Goal: Information Seeking & Learning: Learn about a topic

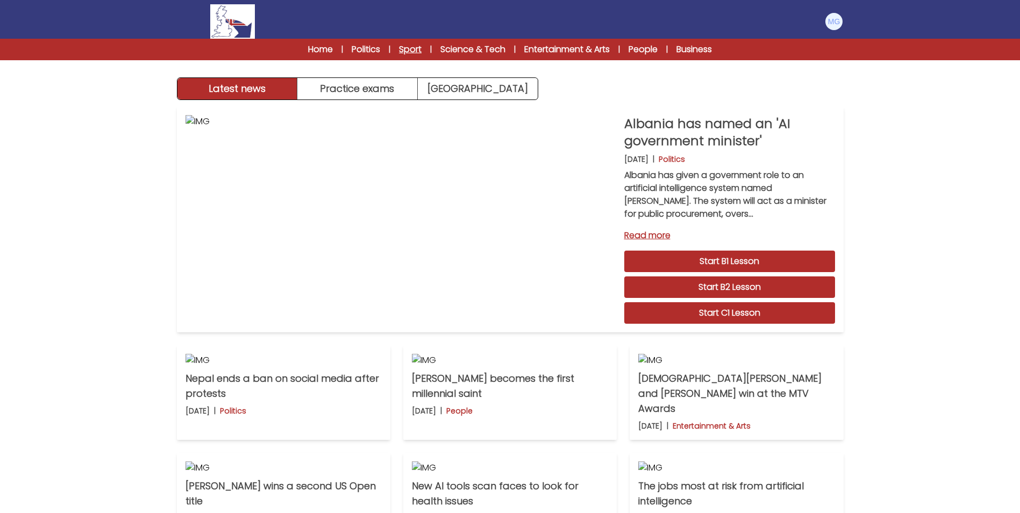
click at [413, 46] on link "Sport" at bounding box center [410, 49] width 23 height 13
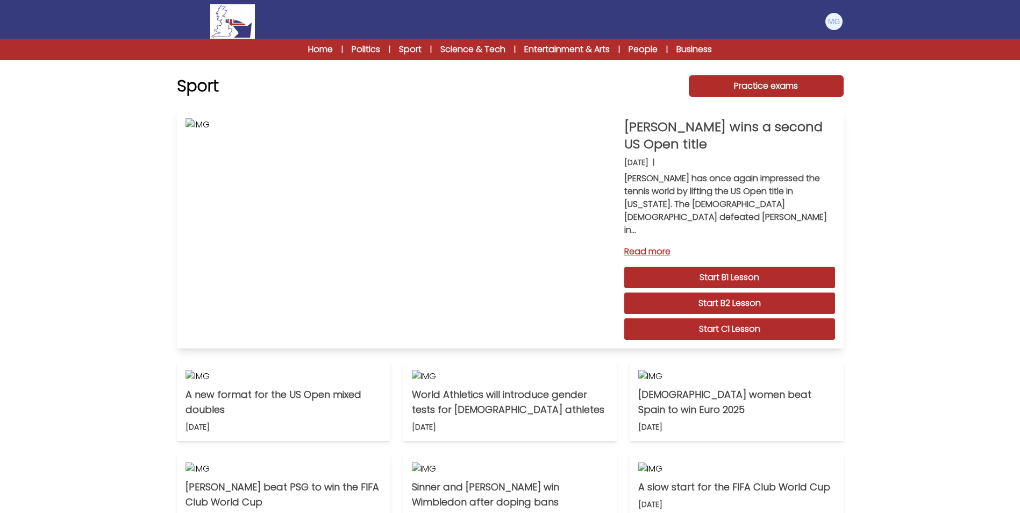
click at [734, 318] on link "Start C1 Lesson" at bounding box center [729, 329] width 211 height 22
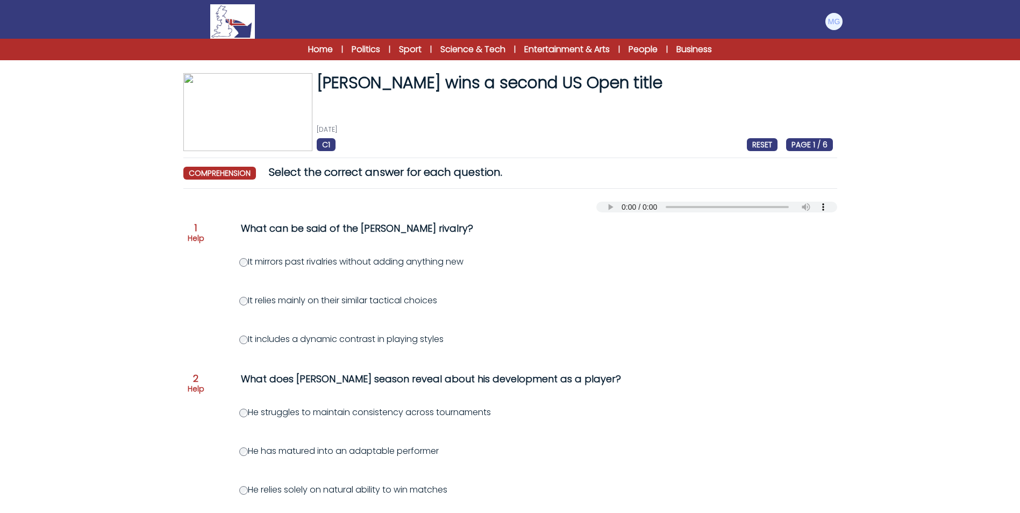
click at [331, 339] on label "It includes a dynamic contrast in playing styles" at bounding box center [341, 339] width 204 height 12
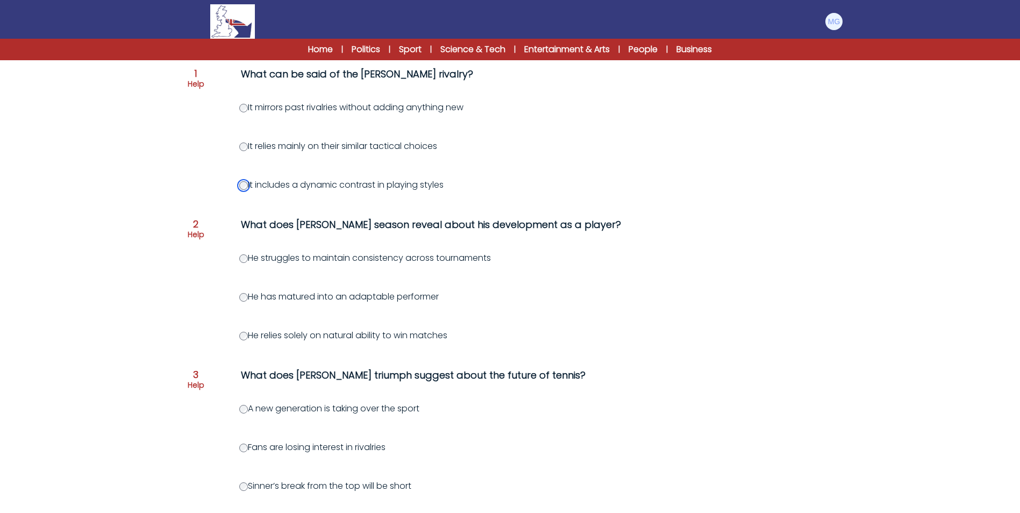
scroll to position [157, 0]
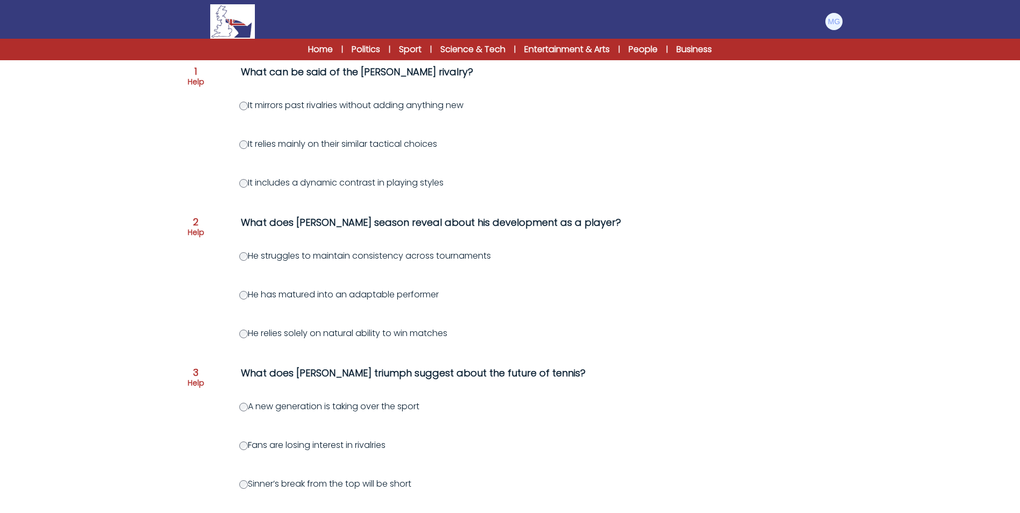
click at [239, 290] on label "He has matured into an adaptable performer" at bounding box center [339, 294] width 200 height 12
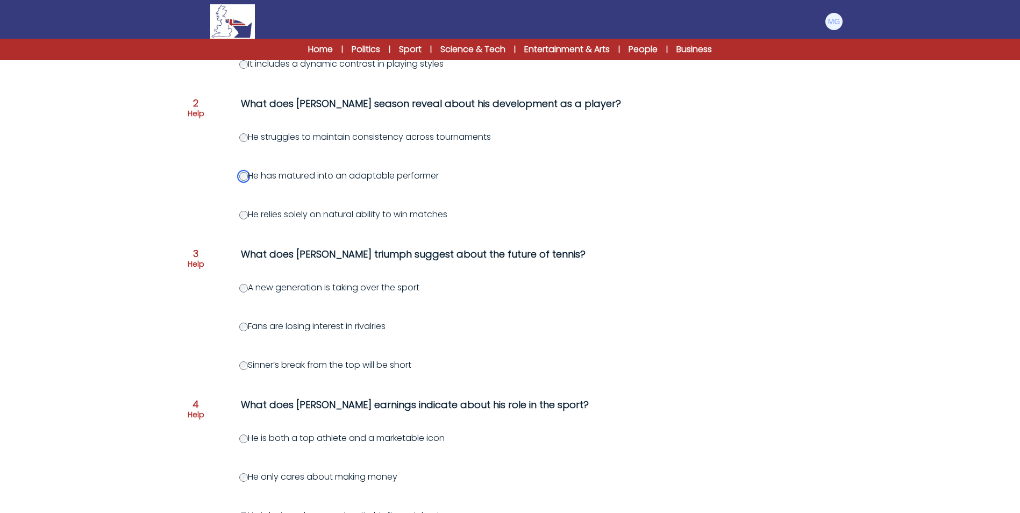
scroll to position [285, 0]
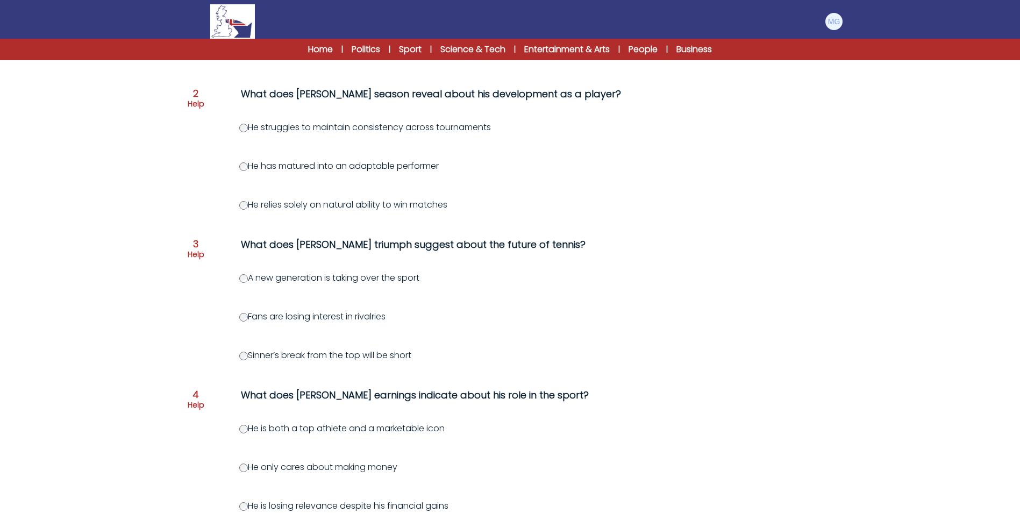
click at [247, 276] on label "A new generation is taking over the sport" at bounding box center [329, 278] width 180 height 12
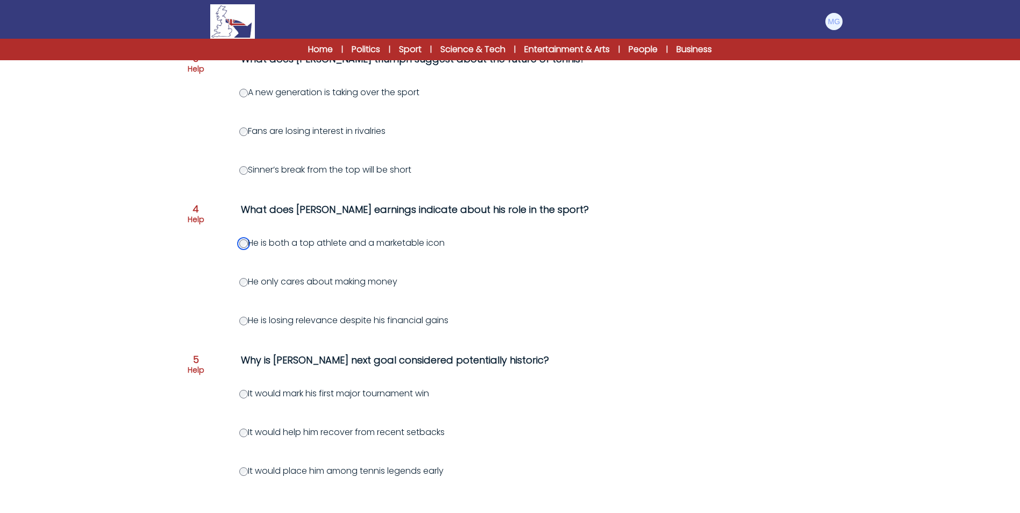
scroll to position [548, 0]
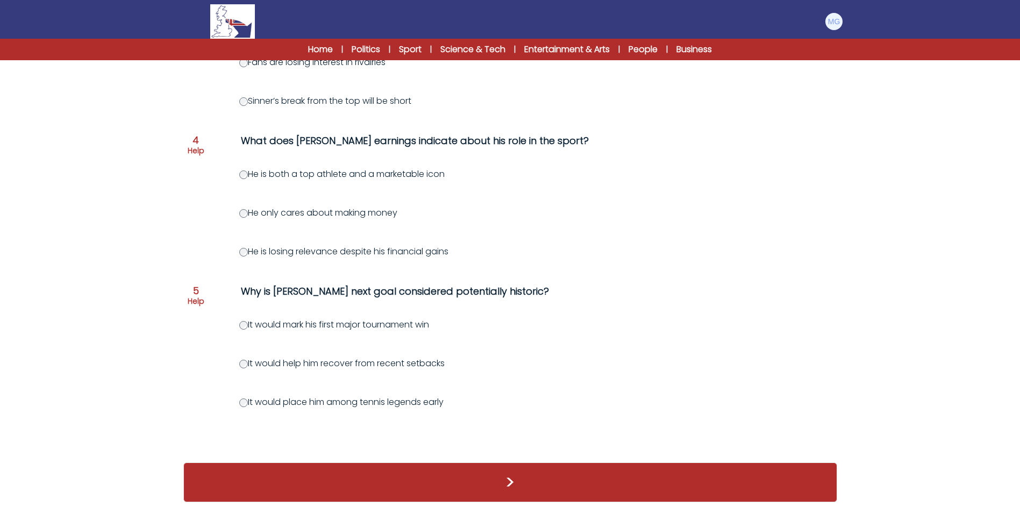
click at [245, 396] on label "It would place him among tennis legends early" at bounding box center [341, 402] width 204 height 12
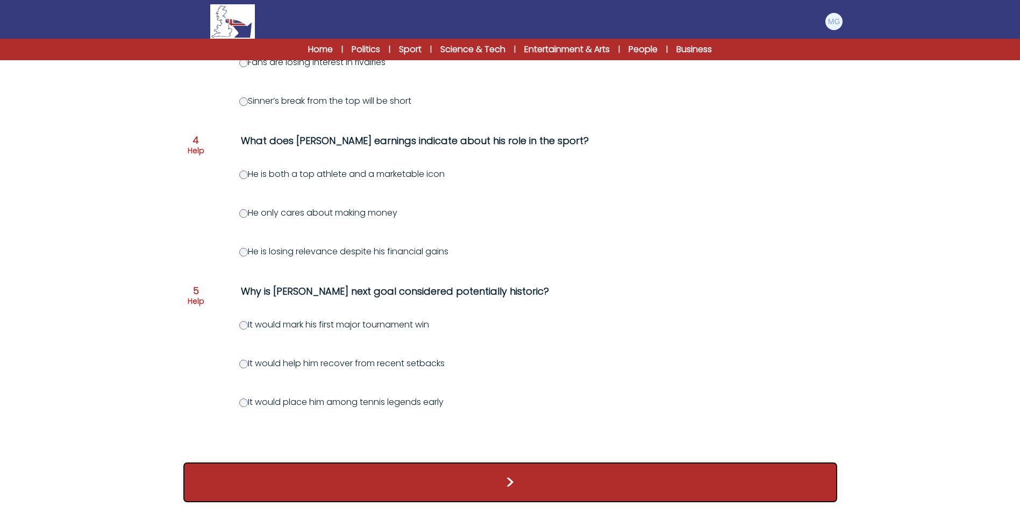
click at [712, 496] on button ">" at bounding box center [510, 483] width 654 height 40
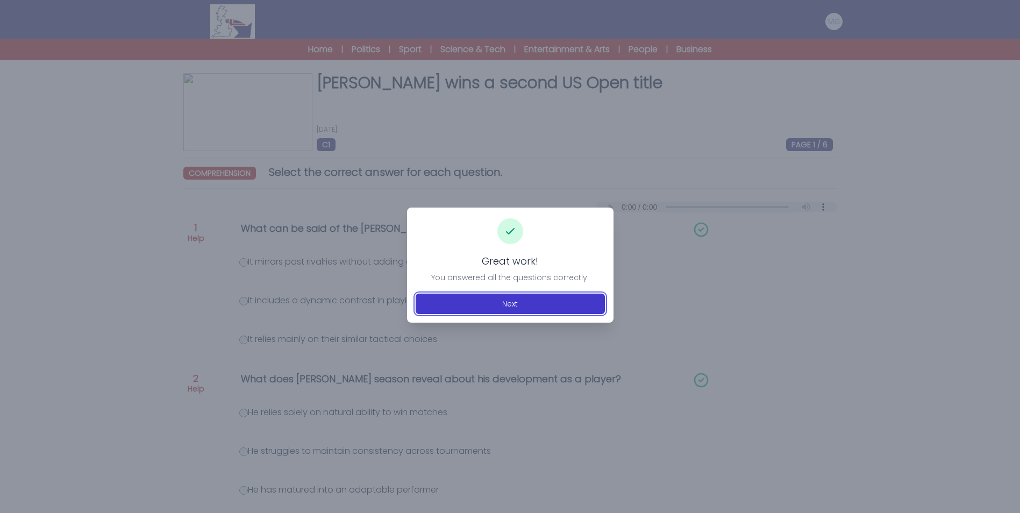
click at [497, 301] on button "Next" at bounding box center [510, 304] width 189 height 20
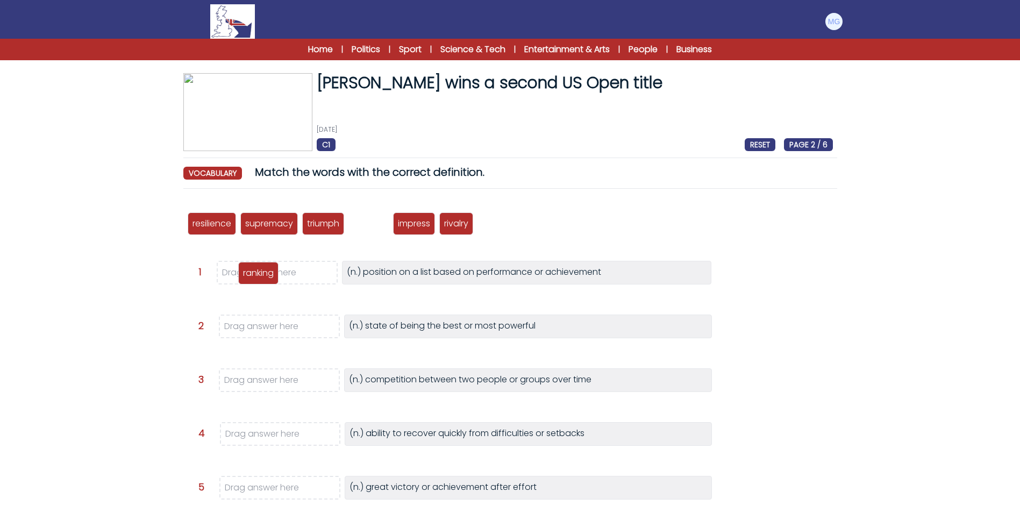
drag, startPoint x: 382, startPoint y: 222, endPoint x: 272, endPoint y: 271, distance: 120.8
click at [272, 271] on p "ranking" at bounding box center [258, 273] width 31 height 13
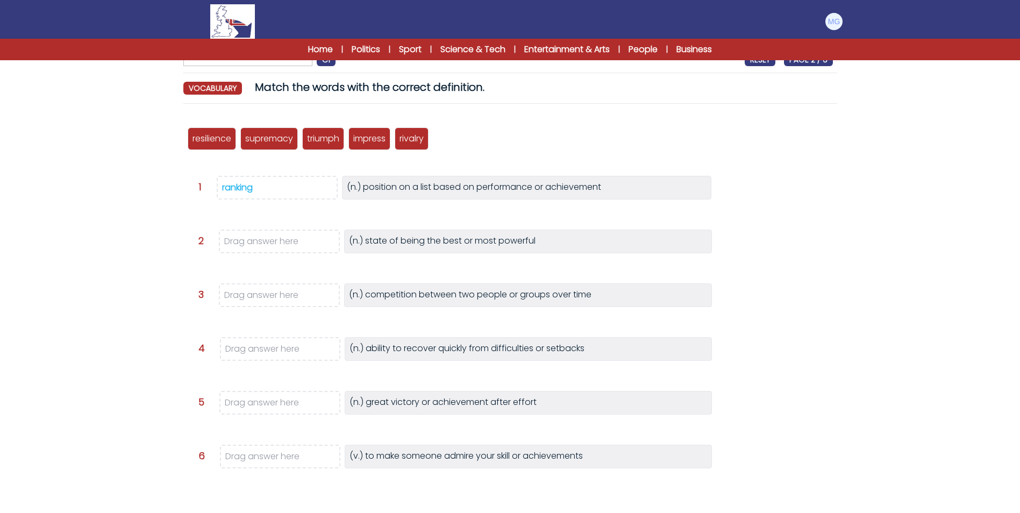
scroll to position [89, 0]
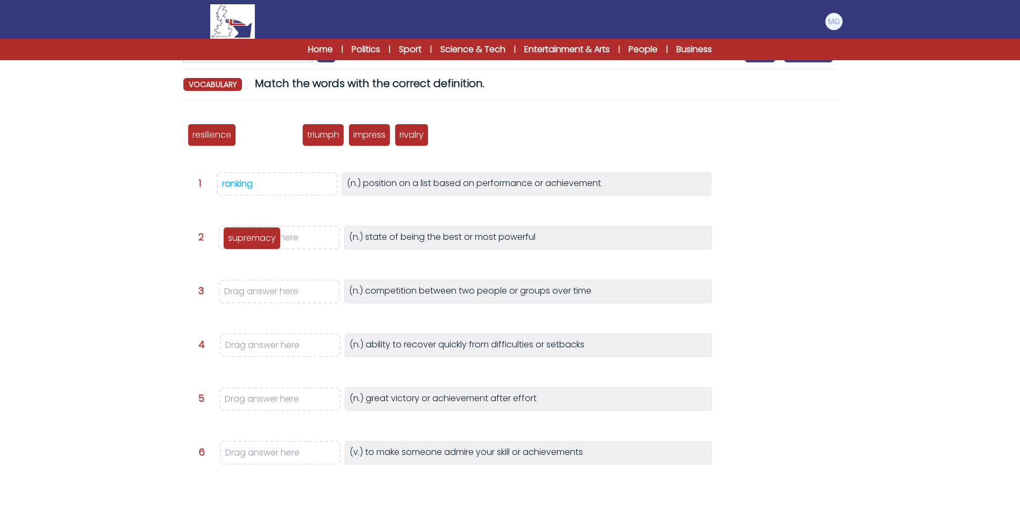
drag, startPoint x: 268, startPoint y: 136, endPoint x: 251, endPoint y: 239, distance: 104.7
click at [251, 239] on p "supremacy" at bounding box center [252, 238] width 48 height 13
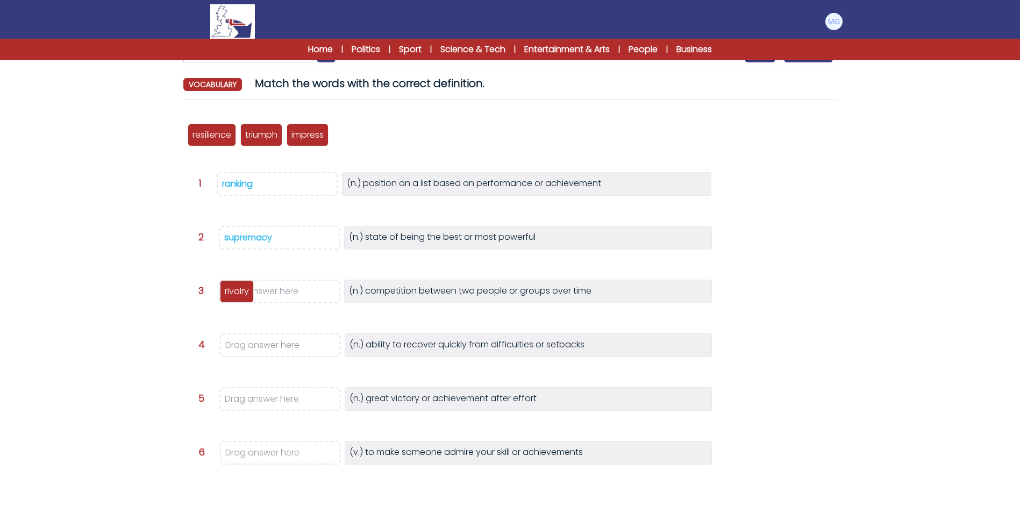
drag, startPoint x: 359, startPoint y: 136, endPoint x: 246, endPoint y: 292, distance: 192.6
click at [246, 292] on p "rivalry" at bounding box center [237, 291] width 24 height 13
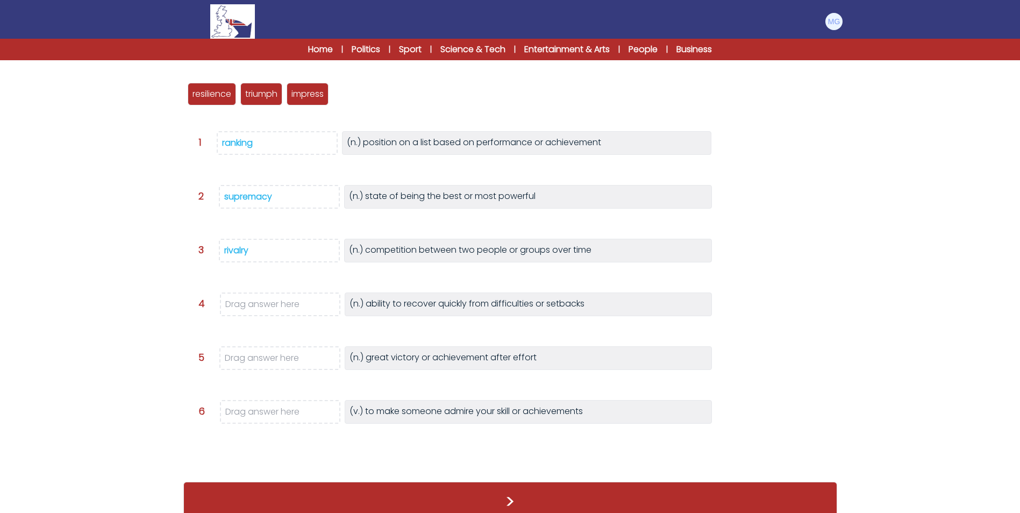
scroll to position [145, 0]
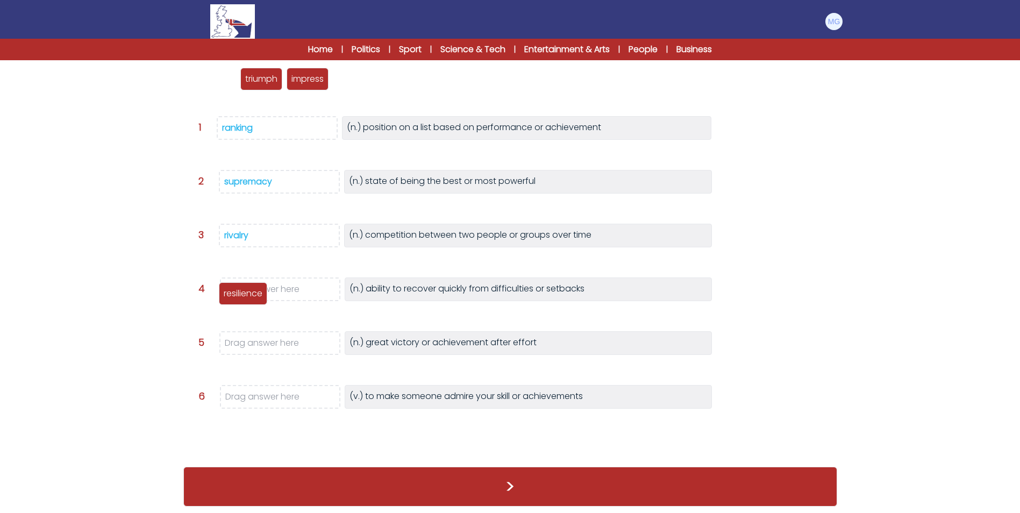
drag, startPoint x: 204, startPoint y: 81, endPoint x: 240, endPoint y: 293, distance: 214.9
click at [240, 293] on p "resilience" at bounding box center [243, 293] width 39 height 13
drag, startPoint x: 204, startPoint y: 75, endPoint x: 240, endPoint y: 334, distance: 261.2
click at [241, 334] on p "triumph" at bounding box center [247, 337] width 32 height 13
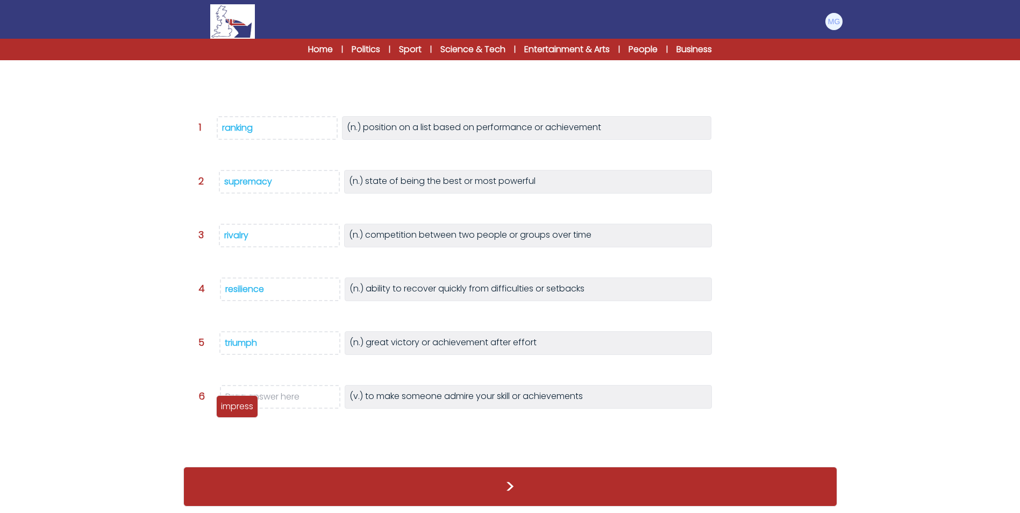
drag, startPoint x: 218, startPoint y: 75, endPoint x: 246, endPoint y: 403, distance: 328.8
click at [246, 403] on p "impress" at bounding box center [237, 406] width 32 height 13
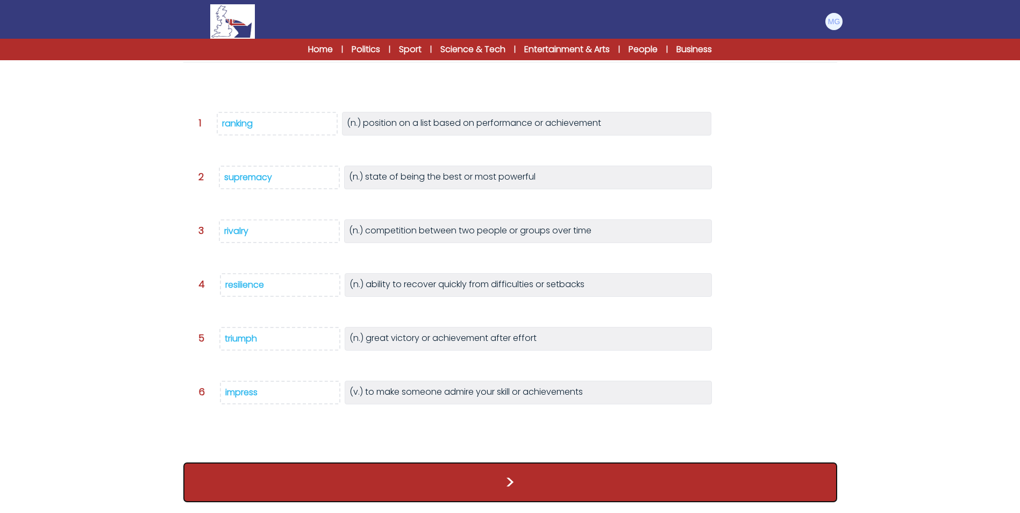
click at [514, 481] on button ">" at bounding box center [510, 483] width 654 height 40
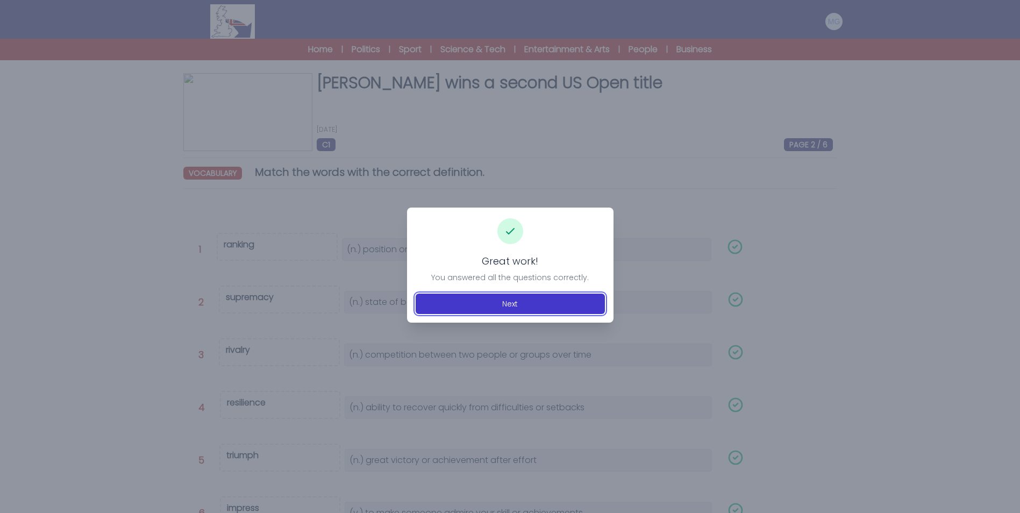
click at [525, 298] on button "Next" at bounding box center [510, 304] width 189 height 20
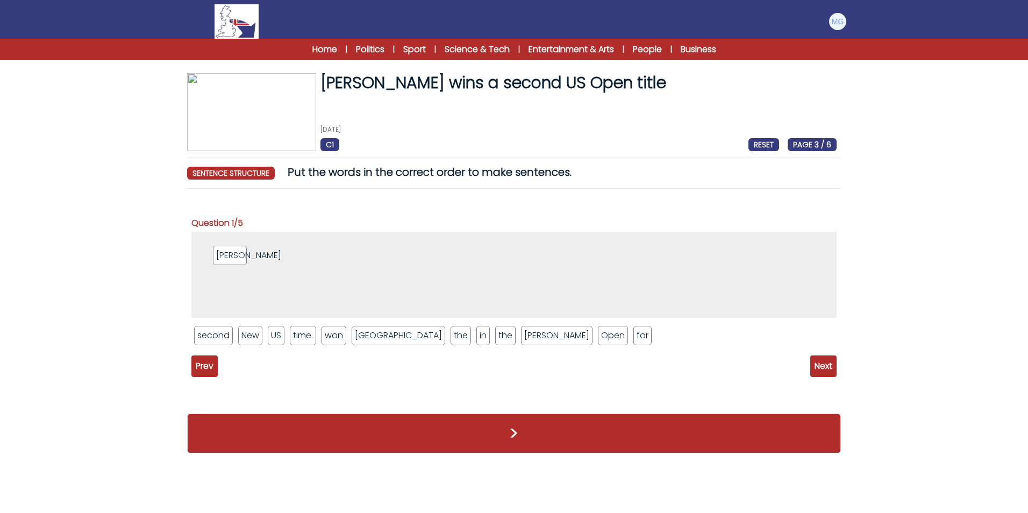
drag, startPoint x: 559, startPoint y: 338, endPoint x: 249, endPoint y: 264, distance: 318.7
drag, startPoint x: 472, startPoint y: 338, endPoint x: 242, endPoint y: 245, distance: 248.5
drag, startPoint x: 335, startPoint y: 337, endPoint x: 286, endPoint y: 244, distance: 104.9
drag, startPoint x: 360, startPoint y: 342, endPoint x: 320, endPoint y: 254, distance: 95.8
drag, startPoint x: 311, startPoint y: 245, endPoint x: 344, endPoint y: 362, distance: 121.7
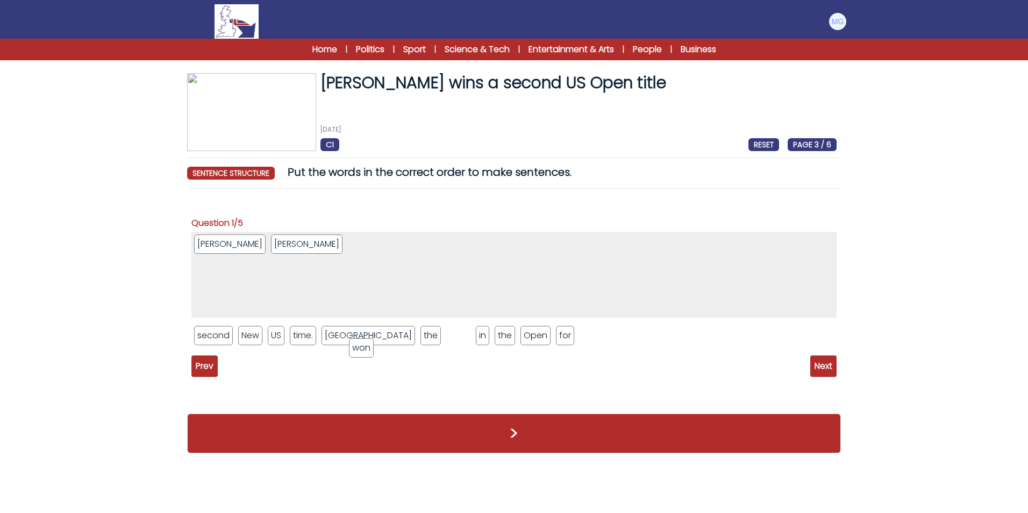
drag, startPoint x: 309, startPoint y: 281, endPoint x: 362, endPoint y: 354, distance: 89.7
drag, startPoint x: 386, startPoint y: 336, endPoint x: 300, endPoint y: 251, distance: 121.3
drag, startPoint x: 472, startPoint y: 338, endPoint x: 317, endPoint y: 243, distance: 181.6
drag, startPoint x: 344, startPoint y: 257, endPoint x: 308, endPoint y: 236, distance: 41.4
drag, startPoint x: 322, startPoint y: 245, endPoint x: 359, endPoint y: 248, distance: 37.2
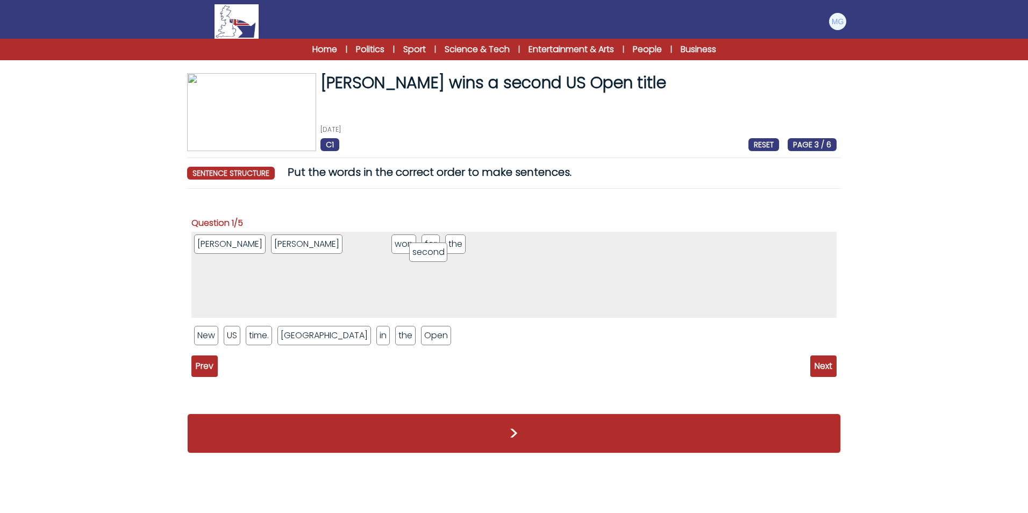
drag, startPoint x: 213, startPoint y: 339, endPoint x: 428, endPoint y: 256, distance: 230.5
drag, startPoint x: 302, startPoint y: 240, endPoint x: 399, endPoint y: 239, distance: 96.8
drag, startPoint x: 262, startPoint y: 339, endPoint x: 445, endPoint y: 241, distance: 206.7
drag, startPoint x: 285, startPoint y: 337, endPoint x: 308, endPoint y: 238, distance: 101.2
drag, startPoint x: 295, startPoint y: 340, endPoint x: 334, endPoint y: 245, distance: 103.0
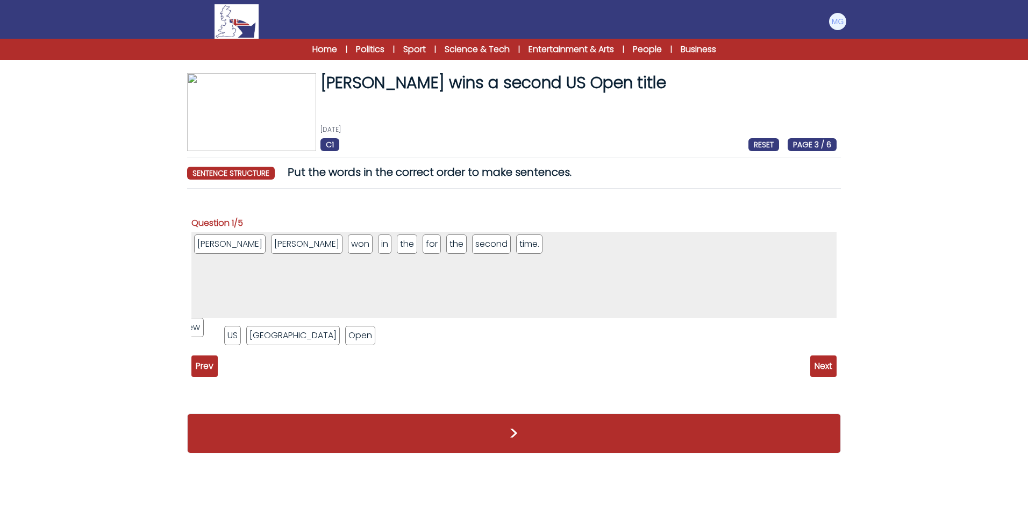
drag, startPoint x: 213, startPoint y: 335, endPoint x: 197, endPoint y: 328, distance: 17.8
drag, startPoint x: 231, startPoint y: 339, endPoint x: 258, endPoint y: 343, distance: 27.1
drag, startPoint x: 196, startPoint y: 331, endPoint x: 352, endPoint y: 243, distance: 178.7
drag, startPoint x: 220, startPoint y: 328, endPoint x: 297, endPoint y: 298, distance: 82.9
drag, startPoint x: 200, startPoint y: 334, endPoint x: 376, endPoint y: 245, distance: 197.0
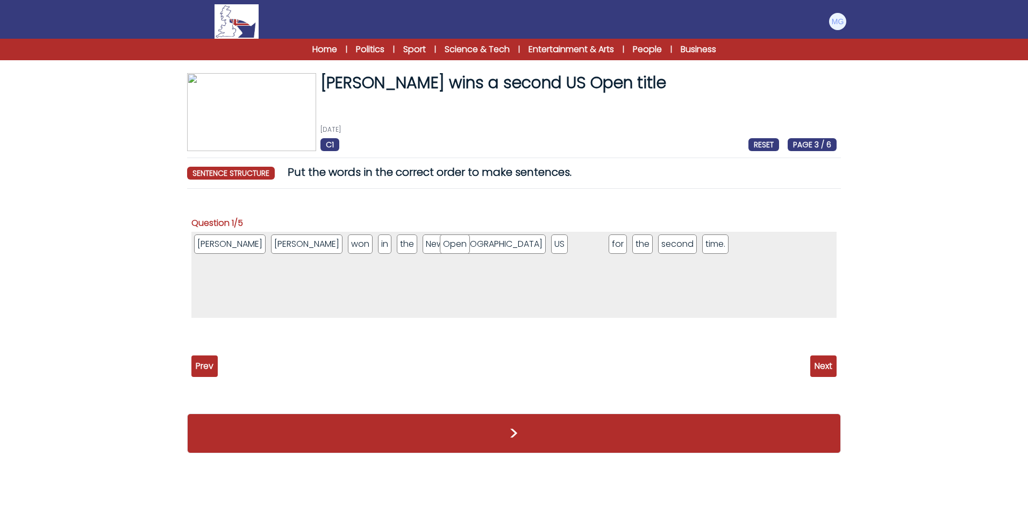
drag, startPoint x: 214, startPoint y: 333, endPoint x: 460, endPoint y: 241, distance: 262.2
click at [819, 367] on span "Next" at bounding box center [824, 367] width 26 height 22
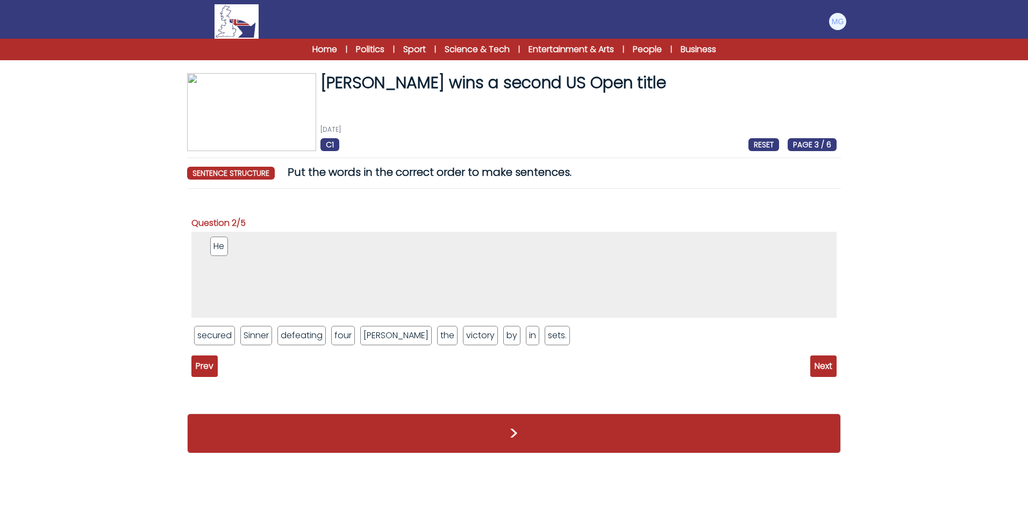
drag, startPoint x: 409, startPoint y: 339, endPoint x: 216, endPoint y: 250, distance: 212.9
drag, startPoint x: 234, startPoint y: 331, endPoint x: 253, endPoint y: 238, distance: 95.6
drag, startPoint x: 371, startPoint y: 331, endPoint x: 275, endPoint y: 245, distance: 128.7
drag, startPoint x: 386, startPoint y: 331, endPoint x: 314, endPoint y: 231, distance: 123.0
drag, startPoint x: 364, startPoint y: 343, endPoint x: 338, endPoint y: 250, distance: 96.9
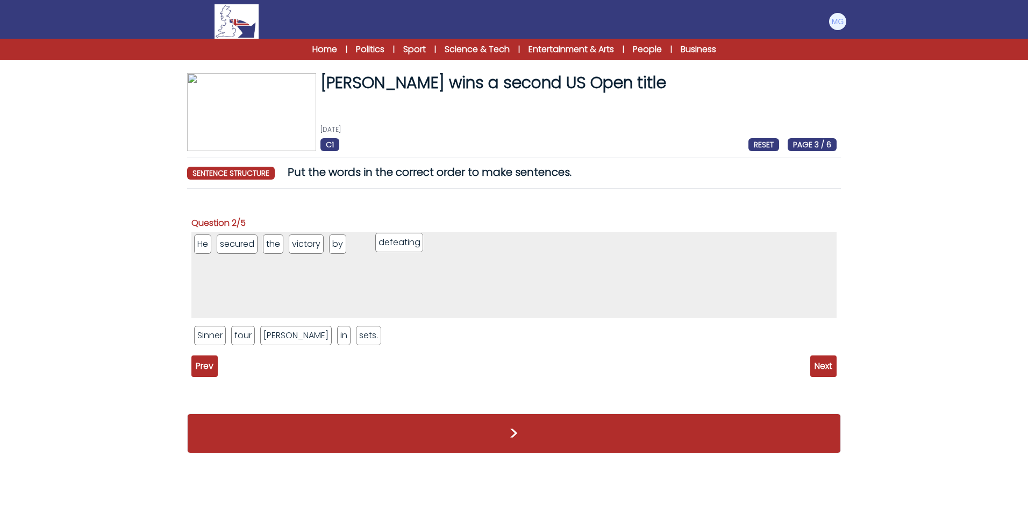
drag, startPoint x: 263, startPoint y: 326, endPoint x: 401, endPoint y: 235, distance: 165.7
drag, startPoint x: 289, startPoint y: 329, endPoint x: 437, endPoint y: 247, distance: 169.7
drag, startPoint x: 226, startPoint y: 337, endPoint x: 484, endPoint y: 246, distance: 273.2
drag, startPoint x: 230, startPoint y: 338, endPoint x: 371, endPoint y: 303, distance: 144.7
drag, startPoint x: 212, startPoint y: 335, endPoint x: 471, endPoint y: 253, distance: 270.8
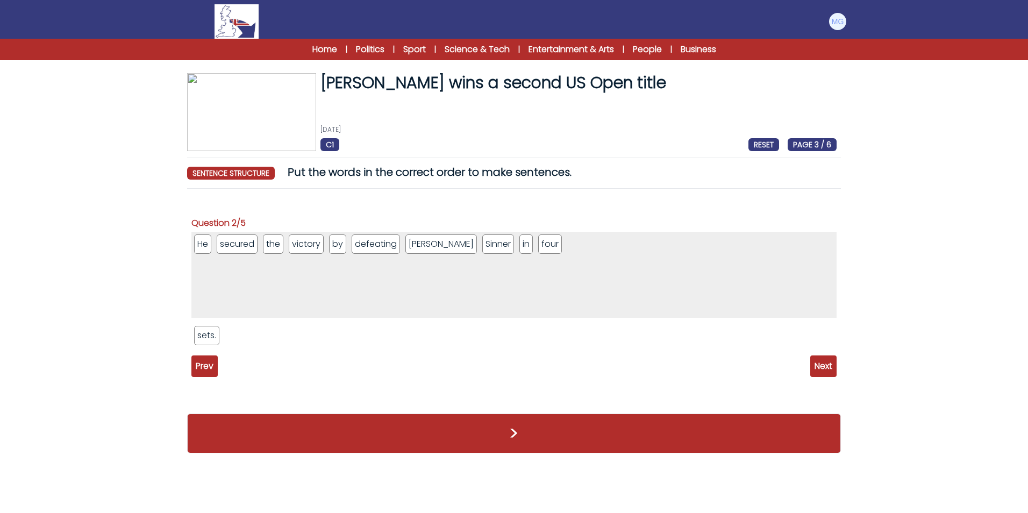
drag, startPoint x: 210, startPoint y: 347, endPoint x: 214, endPoint y: 342, distance: 6.7
click at [224, 338] on ul "sets." at bounding box center [513, 335] width 645 height 25
drag, startPoint x: 214, startPoint y: 342, endPoint x: 566, endPoint y: 245, distance: 365.2
click at [822, 366] on span "Next" at bounding box center [824, 367] width 26 height 22
drag, startPoint x: 549, startPoint y: 333, endPoint x: 228, endPoint y: 265, distance: 327.6
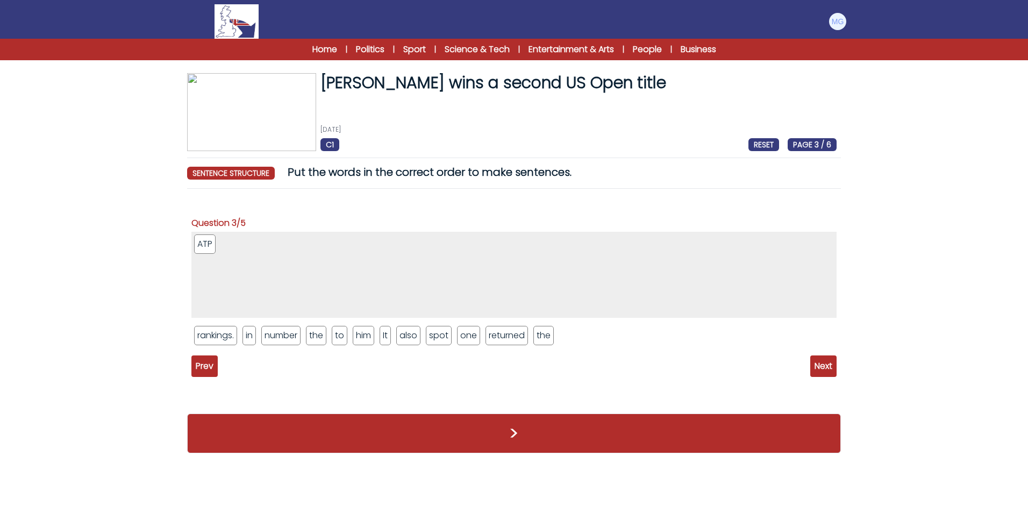
drag, startPoint x: 208, startPoint y: 236, endPoint x: 367, endPoint y: 324, distance: 182.7
click at [360, 324] on div "ATP rankings. in number the to him It also spot one returned the" at bounding box center [513, 293] width 645 height 122
drag, startPoint x: 392, startPoint y: 336, endPoint x: 206, endPoint y: 253, distance: 203.0
drag, startPoint x: 206, startPoint y: 244, endPoint x: 248, endPoint y: 252, distance: 43.2
drag, startPoint x: 222, startPoint y: 242, endPoint x: 538, endPoint y: 325, distance: 327.0
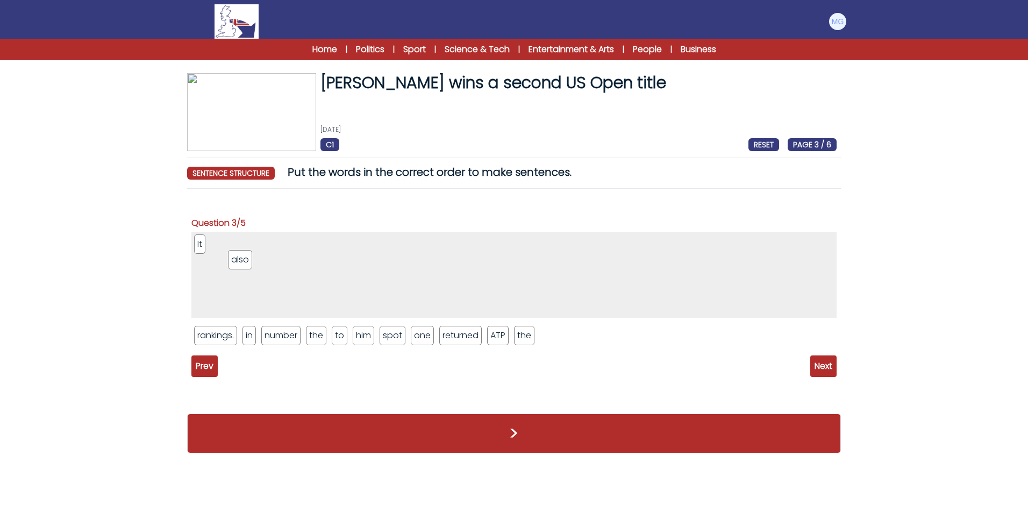
drag, startPoint x: 393, startPoint y: 333, endPoint x: 230, endPoint y: 249, distance: 183.8
drag, startPoint x: 455, startPoint y: 332, endPoint x: 262, endPoint y: 255, distance: 207.8
drag, startPoint x: 324, startPoint y: 332, endPoint x: 305, endPoint y: 244, distance: 90.2
drag, startPoint x: 424, startPoint y: 338, endPoint x: 314, endPoint y: 249, distance: 141.1
drag, startPoint x: 375, startPoint y: 338, endPoint x: 359, endPoint y: 252, distance: 87.0
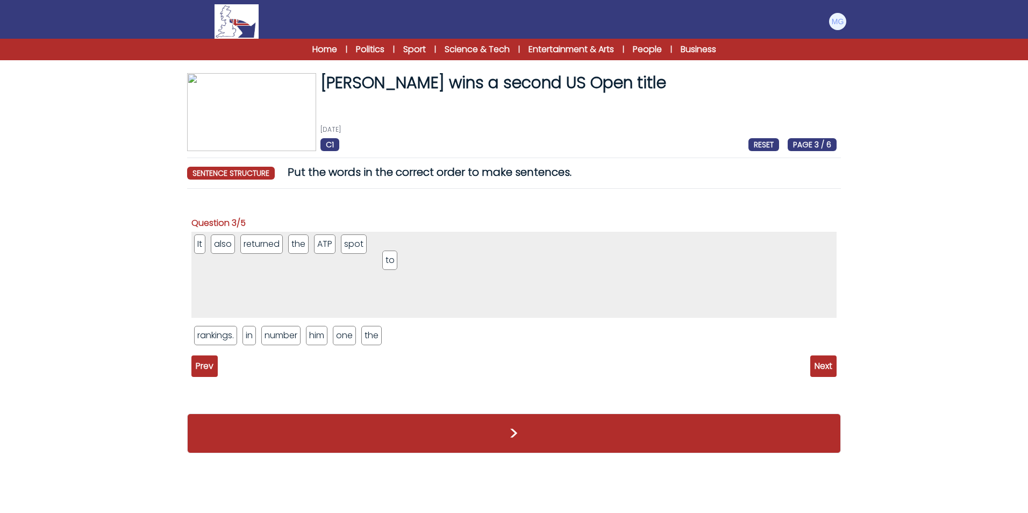
drag, startPoint x: 316, startPoint y: 337, endPoint x: 378, endPoint y: 242, distance: 113.5
drag, startPoint x: 322, startPoint y: 335, endPoint x: 431, endPoint y: 252, distance: 136.6
drag, startPoint x: 254, startPoint y: 326, endPoint x: 410, endPoint y: 286, distance: 161.8
drag, startPoint x: 328, startPoint y: 337, endPoint x: 452, endPoint y: 245, distance: 154.1
drag, startPoint x: 354, startPoint y: 318, endPoint x: 492, endPoint y: 253, distance: 152.5
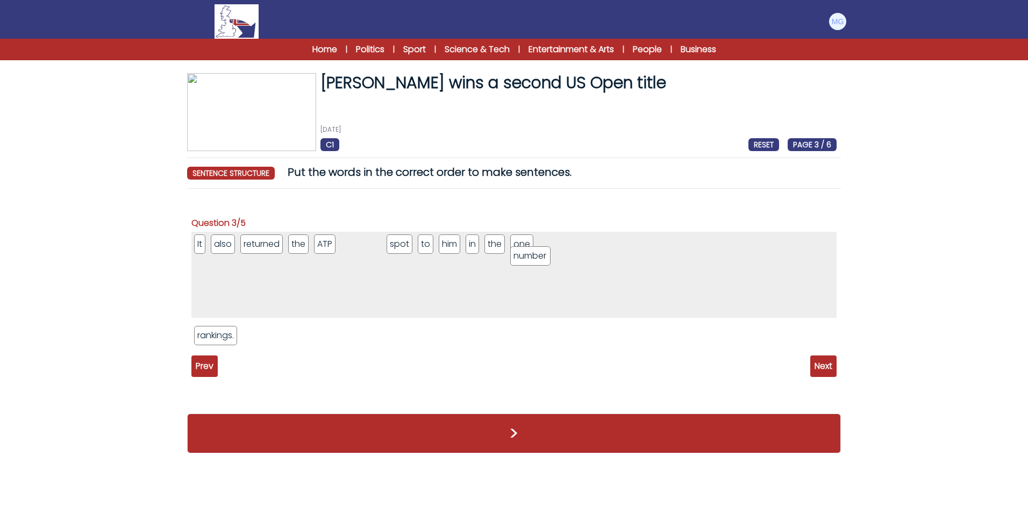
drag, startPoint x: 260, startPoint y: 339, endPoint x: 570, endPoint y: 253, distance: 321.7
drag, startPoint x: 353, startPoint y: 246, endPoint x: 477, endPoint y: 251, distance: 123.8
drag, startPoint x: 484, startPoint y: 244, endPoint x: 521, endPoint y: 259, distance: 40.0
drag, startPoint x: 235, startPoint y: 338, endPoint x: 581, endPoint y: 251, distance: 356.8
click at [825, 364] on span "Next" at bounding box center [824, 367] width 26 height 22
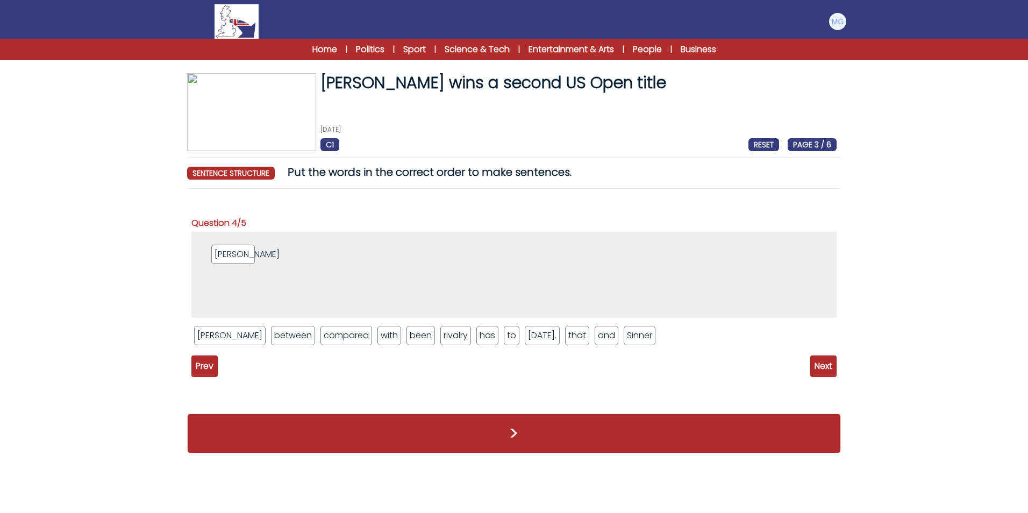
drag, startPoint x: 584, startPoint y: 337, endPoint x: 323, endPoint y: 267, distance: 270.7
drag, startPoint x: 575, startPoint y: 330, endPoint x: 550, endPoint y: 302, distance: 37.7
drag, startPoint x: 591, startPoint y: 333, endPoint x: 298, endPoint y: 254, distance: 302.4
drag, startPoint x: 432, startPoint y: 337, endPoint x: 326, endPoint y: 252, distance: 136.6
drag, startPoint x: 416, startPoint y: 337, endPoint x: 371, endPoint y: 279, distance: 73.2
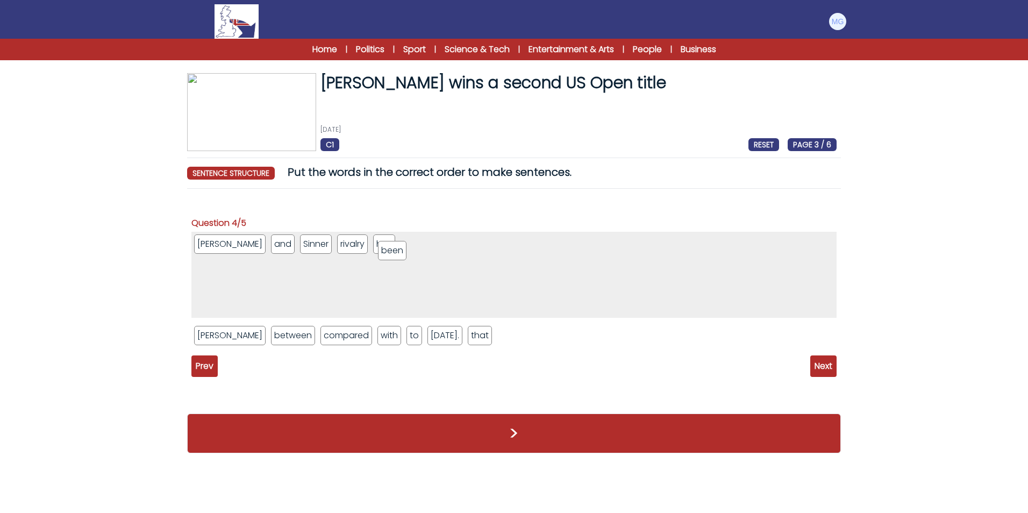
drag, startPoint x: 390, startPoint y: 326, endPoint x: 394, endPoint y: 241, distance: 85.1
drag, startPoint x: 313, startPoint y: 336, endPoint x: 440, endPoint y: 257, distance: 149.8
drag, startPoint x: 284, startPoint y: 330, endPoint x: 500, endPoint y: 251, distance: 229.5
drag, startPoint x: 351, startPoint y: 330, endPoint x: 525, endPoint y: 266, distance: 185.3
drag, startPoint x: 254, startPoint y: 326, endPoint x: 536, endPoint y: 271, distance: 287.2
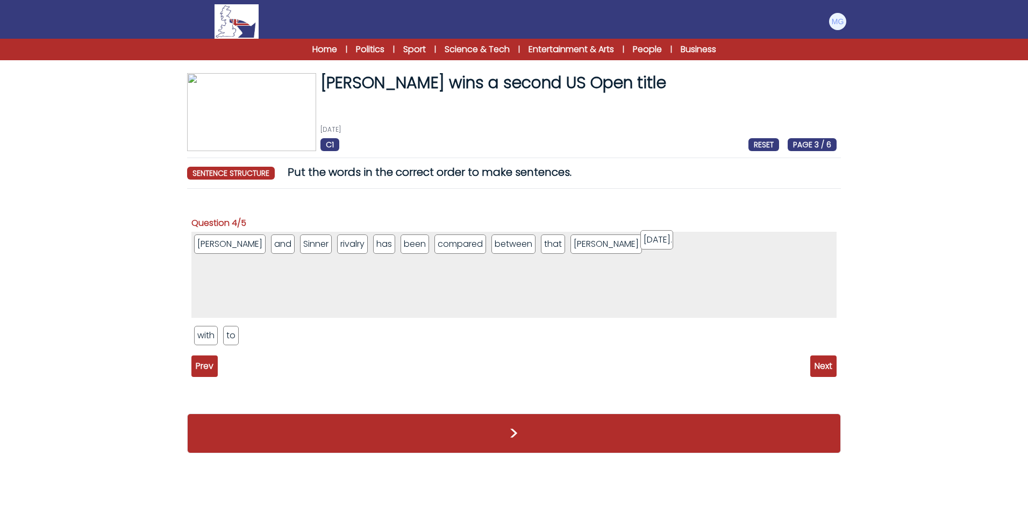
drag, startPoint x: 270, startPoint y: 339, endPoint x: 621, endPoint y: 247, distance: 363.0
drag, startPoint x: 254, startPoint y: 323, endPoint x: 596, endPoint y: 247, distance: 351.0
drag, startPoint x: 635, startPoint y: 248, endPoint x: 583, endPoint y: 252, distance: 51.8
click at [271, 247] on li "and" at bounding box center [283, 243] width 24 height 19
drag, startPoint x: 208, startPoint y: 332, endPoint x: 219, endPoint y: 325, distance: 13.6
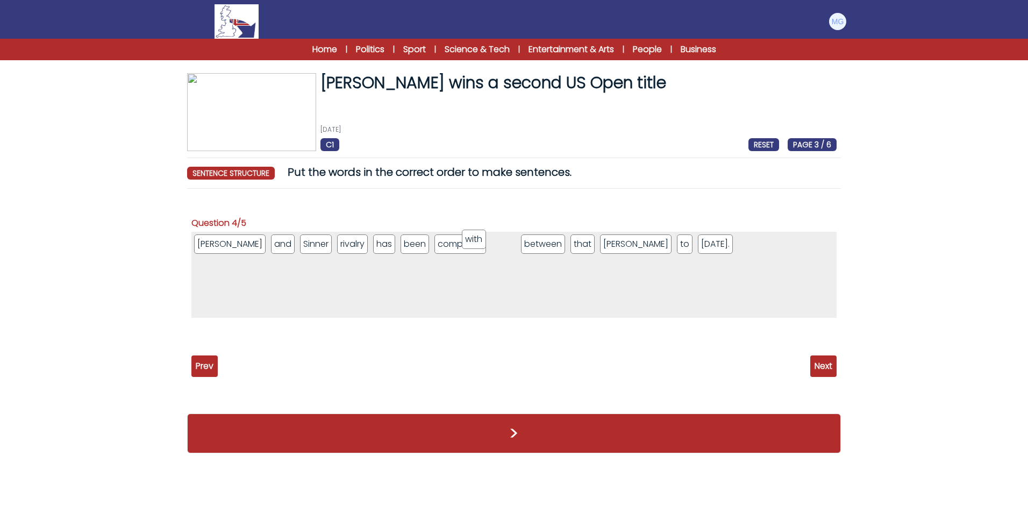
drag, startPoint x: 208, startPoint y: 340, endPoint x: 496, endPoint y: 245, distance: 303.9
drag, startPoint x: 257, startPoint y: 252, endPoint x: 230, endPoint y: 340, distance: 92.4
drag, startPoint x: 482, startPoint y: 252, endPoint x: 502, endPoint y: 251, distance: 20.5
drag, startPoint x: 212, startPoint y: 340, endPoint x: 264, endPoint y: 260, distance: 95.0
click at [808, 357] on div "Prev Next" at bounding box center [513, 367] width 645 height 22
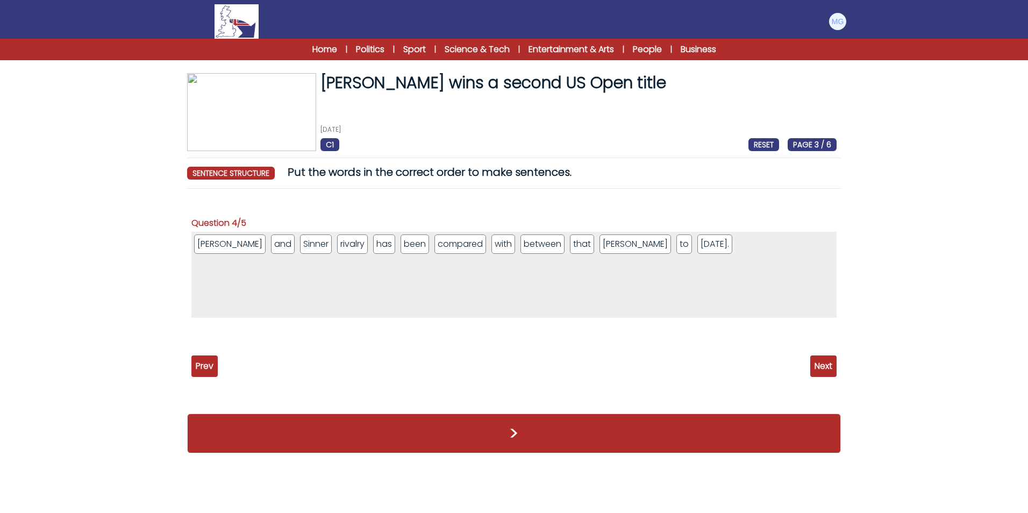
click at [819, 365] on span "Next" at bounding box center [824, 367] width 26 height 22
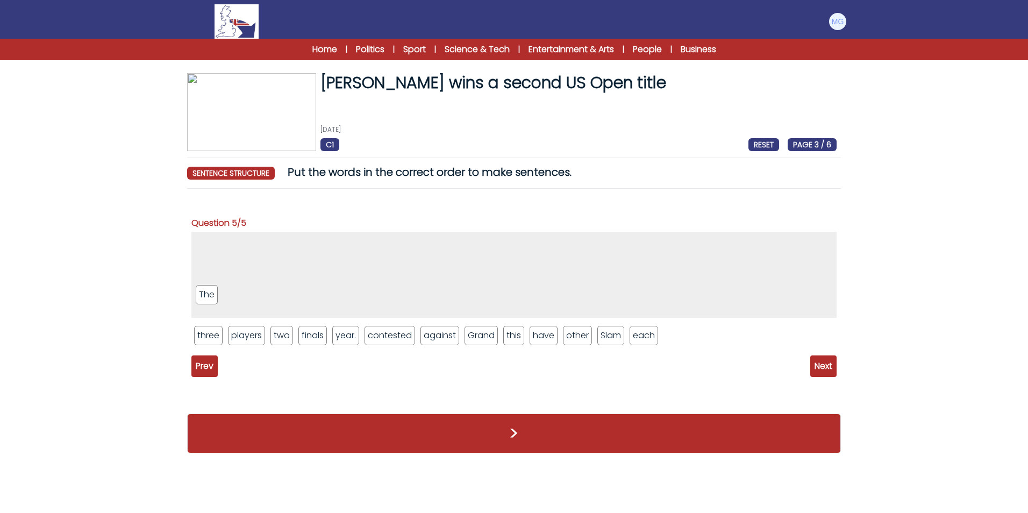
drag, startPoint x: 575, startPoint y: 331, endPoint x: 218, endPoint y: 260, distance: 364.7
drag, startPoint x: 495, startPoint y: 334, endPoint x: 291, endPoint y: 255, distance: 218.6
drag, startPoint x: 579, startPoint y: 336, endPoint x: 289, endPoint y: 245, distance: 303.6
drag, startPoint x: 402, startPoint y: 338, endPoint x: 331, endPoint y: 256, distance: 107.9
drag, startPoint x: 282, startPoint y: 350, endPoint x: 289, endPoint y: 338, distance: 13.7
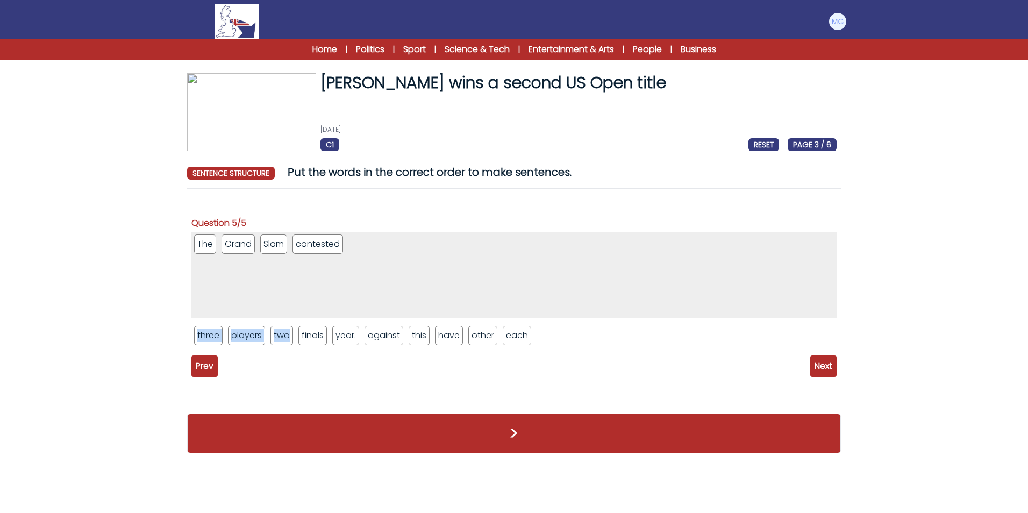
click at [289, 338] on div "The Grand Slam contested three players two finals year. against this have other…" at bounding box center [513, 293] width 645 height 122
drag, startPoint x: 289, startPoint y: 338, endPoint x: 356, endPoint y: 276, distance: 91.0
drag, startPoint x: 238, startPoint y: 341, endPoint x: 394, endPoint y: 267, distance: 172.0
drag, startPoint x: 331, startPoint y: 329, endPoint x: 411, endPoint y: 287, distance: 90.5
drag, startPoint x: 399, startPoint y: 325, endPoint x: 398, endPoint y: 338, distance: 12.9
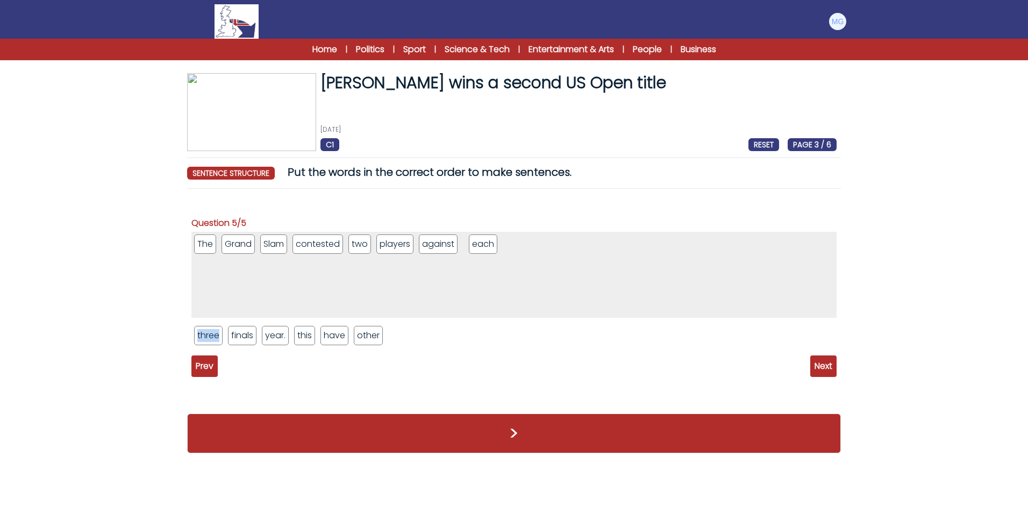
drag, startPoint x: 429, startPoint y: 312, endPoint x: 485, endPoint y: 244, distance: 89.0
drag, startPoint x: 376, startPoint y: 331, endPoint x: 559, endPoint y: 233, distance: 207.2
click at [414, 347] on ul "three finals year. this have" at bounding box center [513, 335] width 645 height 25
click at [251, 346] on ul "three finals year. this have" at bounding box center [513, 335] width 645 height 25
click at [331, 363] on div "Prev Next" at bounding box center [513, 367] width 645 height 22
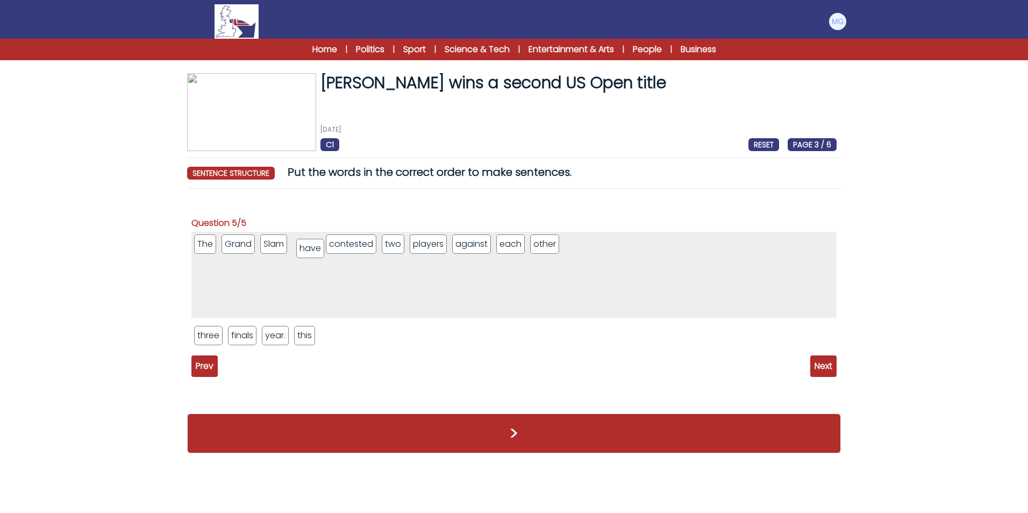
drag, startPoint x: 343, startPoint y: 332, endPoint x: 317, endPoint y: 251, distance: 84.7
drag, startPoint x: 303, startPoint y: 343, endPoint x: 582, endPoint y: 242, distance: 296.4
drag, startPoint x: 214, startPoint y: 332, endPoint x: 615, endPoint y: 236, distance: 412.5
drag, startPoint x: 211, startPoint y: 332, endPoint x: 630, endPoint y: 244, distance: 428.0
drag, startPoint x: 214, startPoint y: 337, endPoint x: 678, endPoint y: 245, distance: 473.6
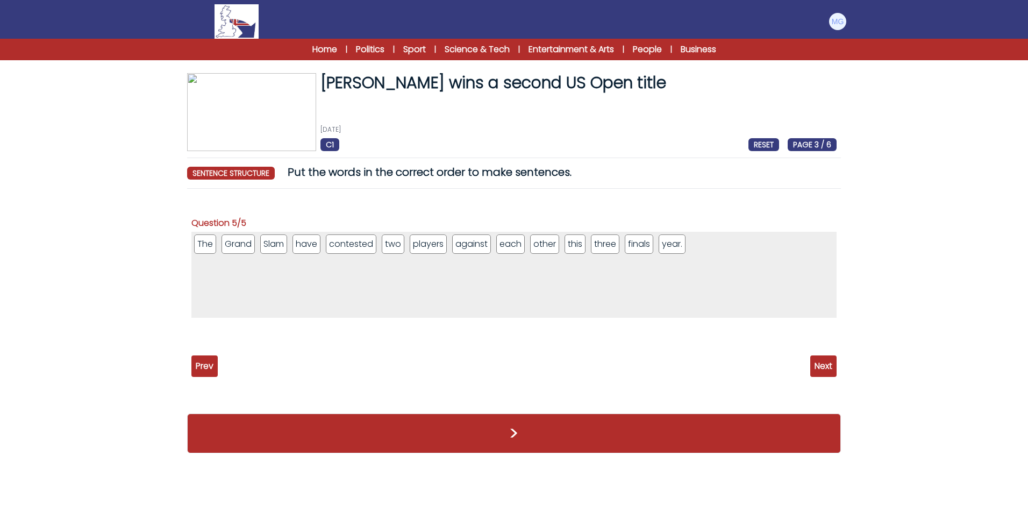
click at [829, 360] on span "Next" at bounding box center [824, 367] width 26 height 22
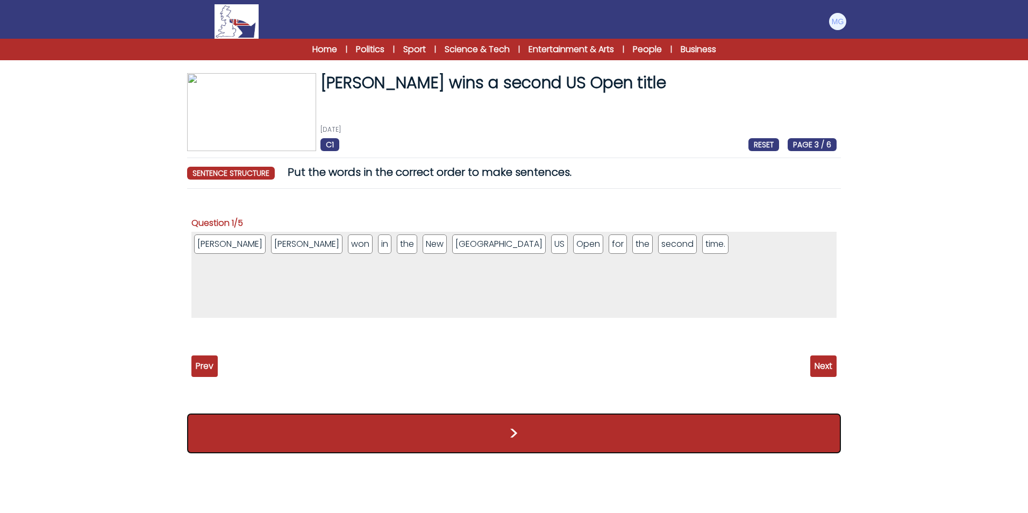
click at [510, 433] on button ">" at bounding box center [514, 434] width 654 height 40
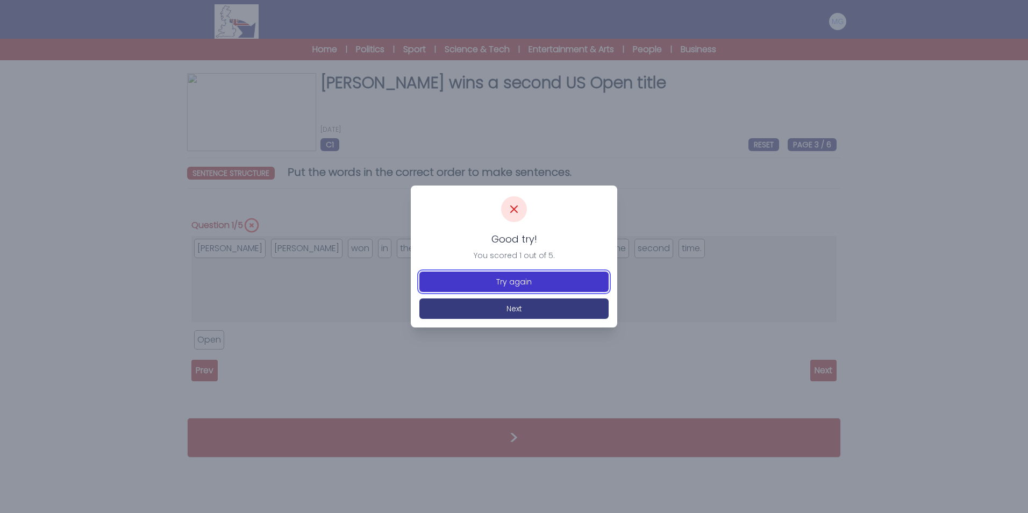
click at [551, 281] on button "Try again" at bounding box center [514, 282] width 189 height 20
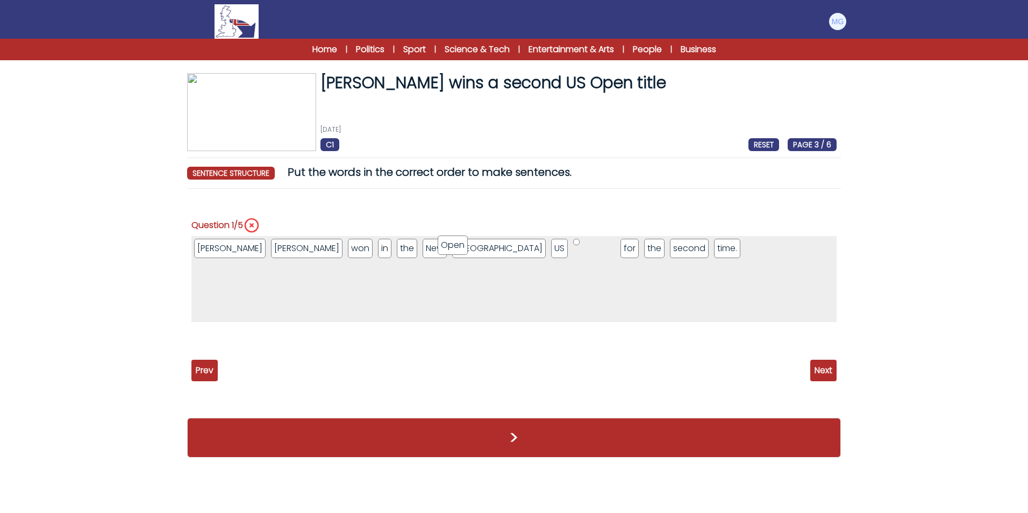
drag, startPoint x: 283, startPoint y: 321, endPoint x: 432, endPoint y: 262, distance: 160.6
click at [440, 246] on ul "[PERSON_NAME] won in the [GEOGRAPHIC_DATA] US Open for the second time." at bounding box center [513, 279] width 645 height 86
click at [573, 243] on li "1 / 5" at bounding box center [576, 242] width 6 height 6
drag, startPoint x: 436, startPoint y: 241, endPoint x: 439, endPoint y: 248, distance: 7.9
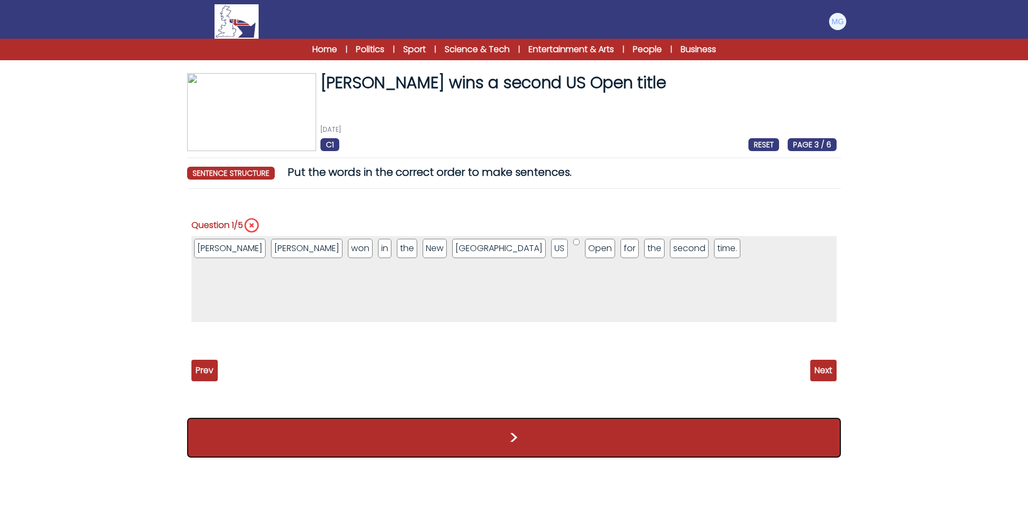
click at [670, 447] on button ">" at bounding box center [514, 438] width 654 height 40
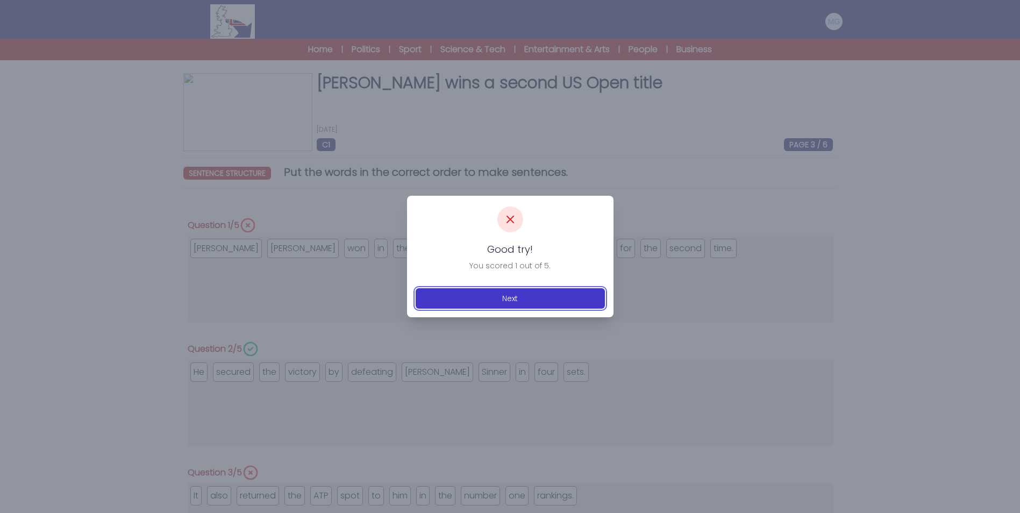
click at [527, 297] on button "Next" at bounding box center [510, 298] width 189 height 20
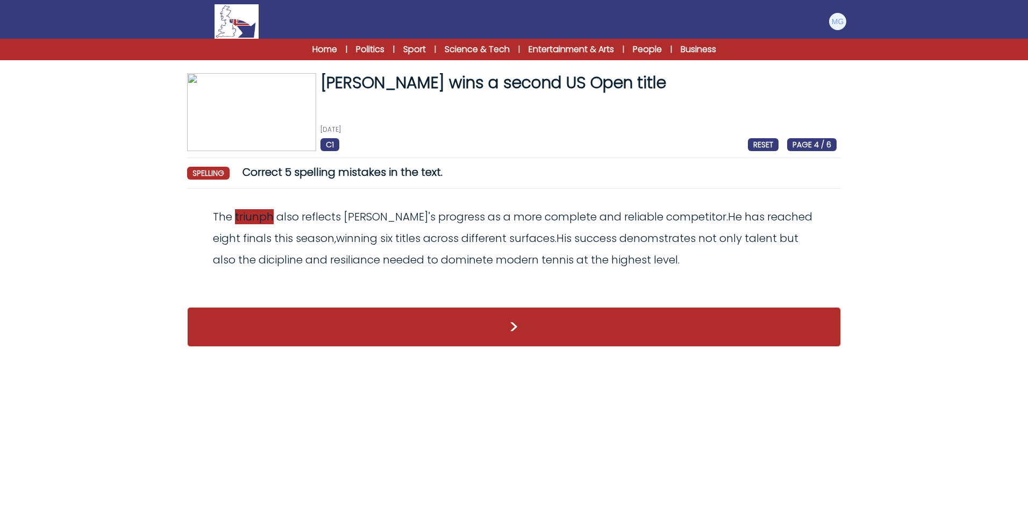
click at [239, 215] on span "triunph" at bounding box center [254, 216] width 39 height 15
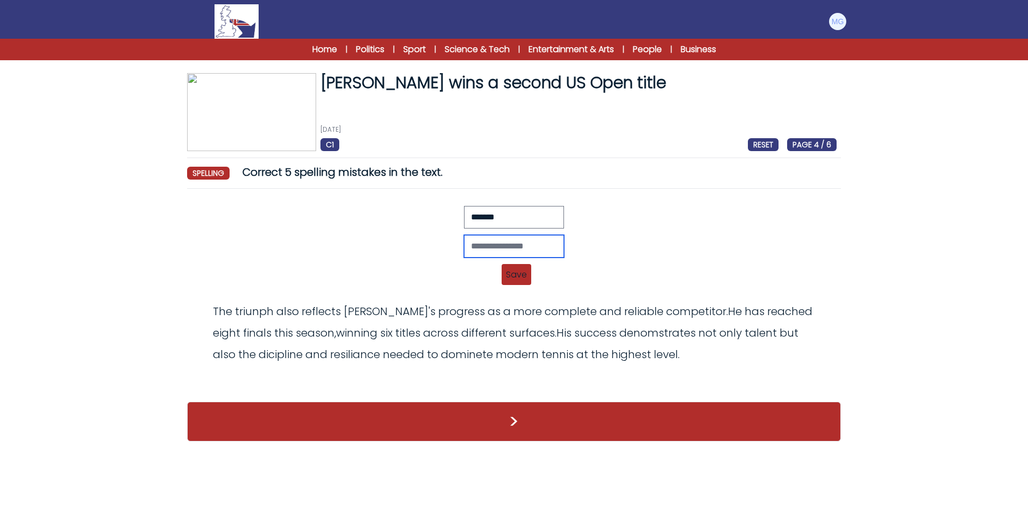
click at [504, 240] on input "text" at bounding box center [514, 246] width 100 height 23
click at [454, 220] on div at bounding box center [513, 217] width 645 height 23
click at [488, 233] on div "Revert Save The triunph also reflects Alcaraz's progress as a more complete and…" at bounding box center [513, 249] width 645 height 86
click at [493, 244] on input "text" at bounding box center [514, 246] width 100 height 23
paste input "*******"
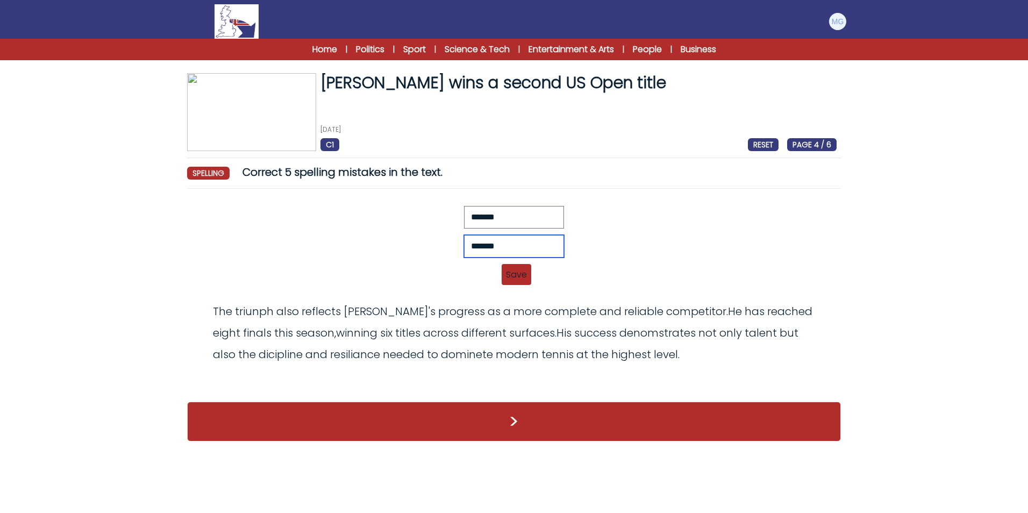
click at [481, 249] on input "*******" at bounding box center [514, 246] width 100 height 23
type input "*******"
click at [507, 277] on span "Save" at bounding box center [517, 274] width 30 height 21
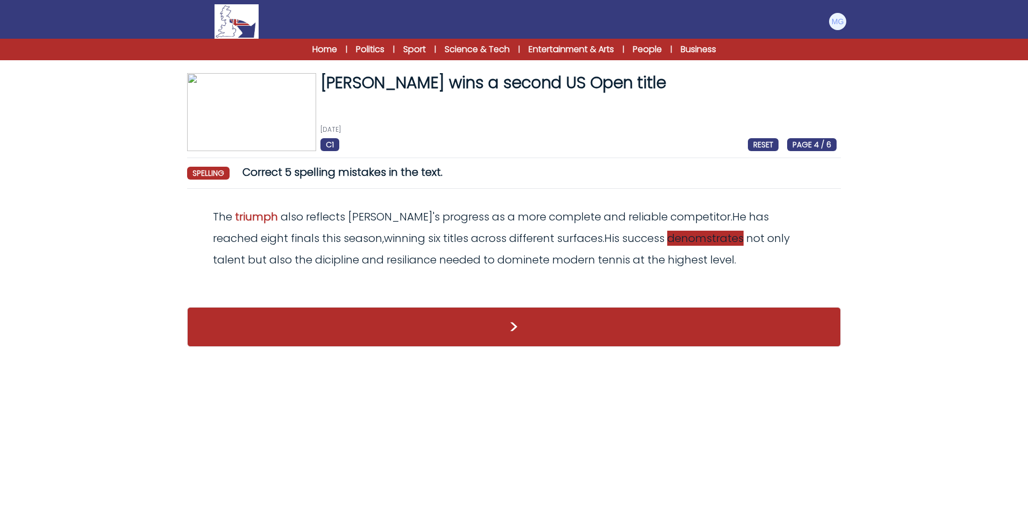
click at [667, 241] on span "denomstrates" at bounding box center [705, 238] width 76 height 15
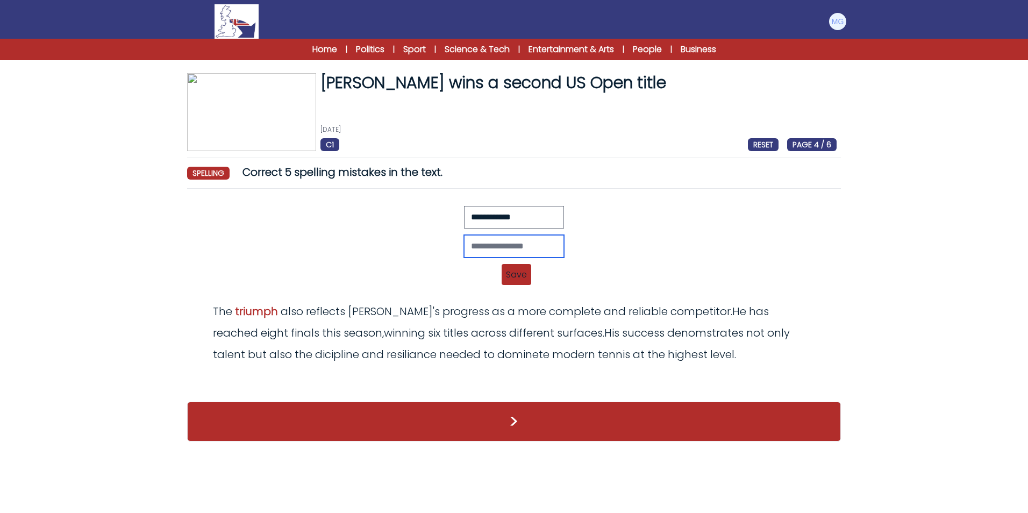
click at [521, 244] on input "text" at bounding box center [514, 246] width 100 height 23
type input "**********"
click at [518, 275] on span "Save" at bounding box center [517, 274] width 30 height 21
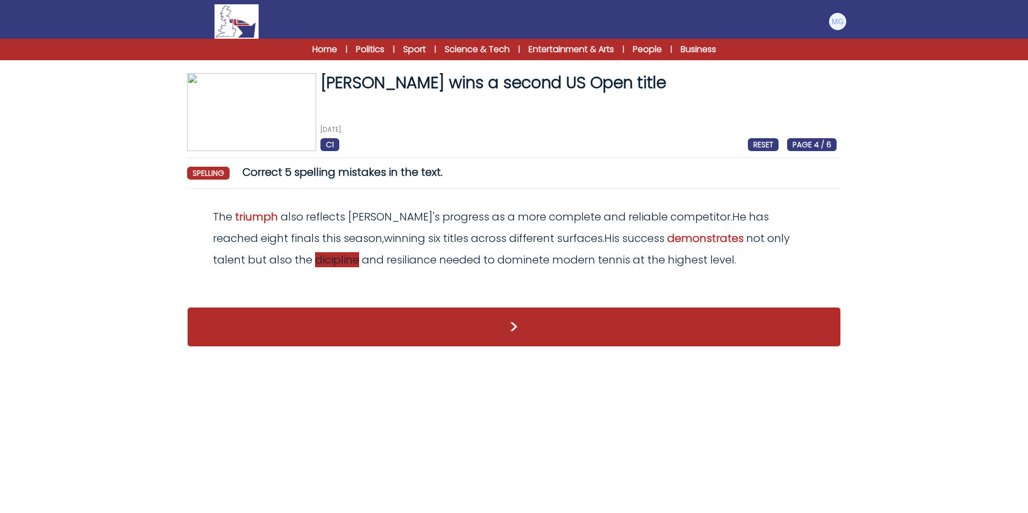
click at [315, 260] on span "dicipline" at bounding box center [337, 259] width 44 height 15
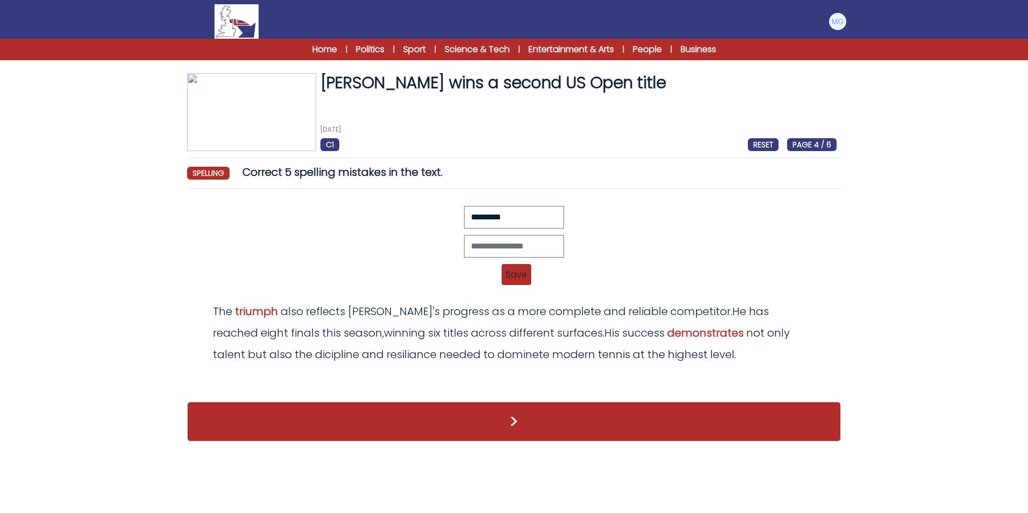
click at [444, 220] on div at bounding box center [513, 217] width 645 height 23
click at [474, 244] on input "text" at bounding box center [514, 246] width 100 height 23
paste input "*********"
click at [473, 244] on input "*********" at bounding box center [514, 246] width 100 height 23
type input "**********"
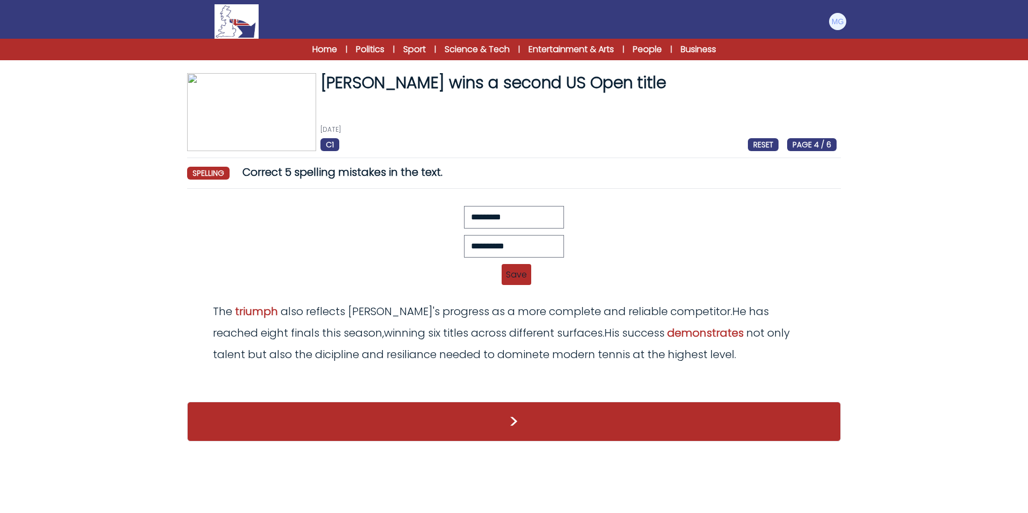
click at [522, 268] on span "Save" at bounding box center [517, 274] width 30 height 21
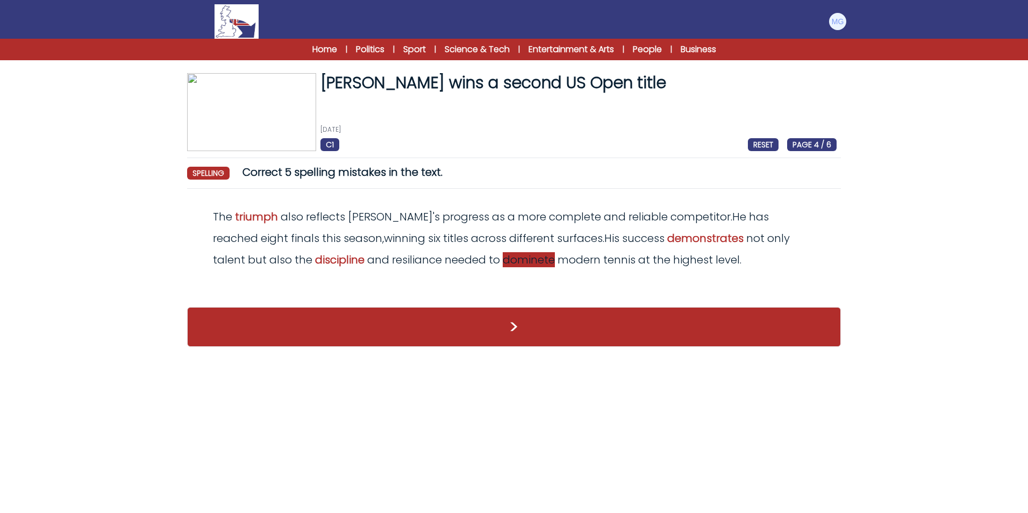
click at [503, 261] on span "dominete" at bounding box center [529, 259] width 52 height 15
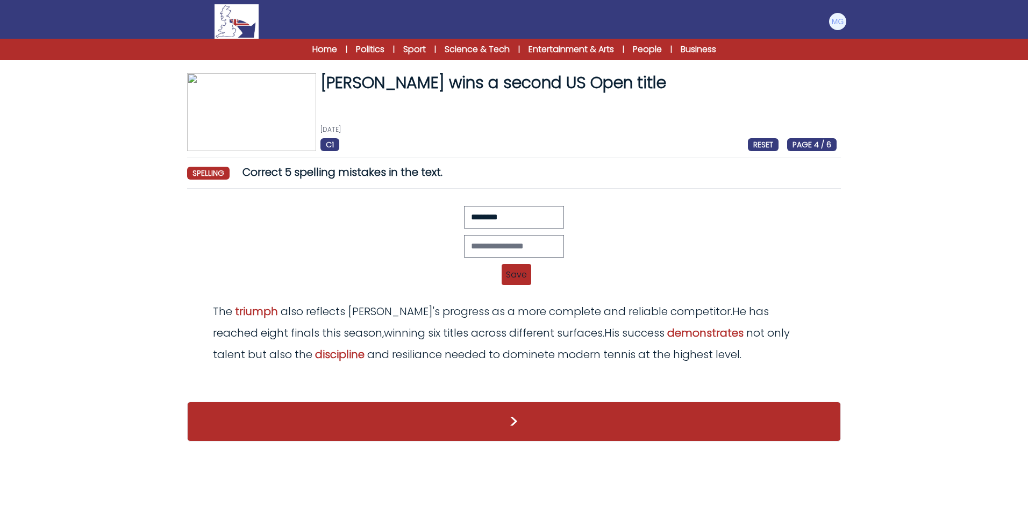
click at [431, 223] on div at bounding box center [513, 217] width 645 height 23
drag, startPoint x: 471, startPoint y: 239, endPoint x: 479, endPoint y: 250, distance: 13.4
click at [477, 247] on input "text" at bounding box center [514, 246] width 100 height 23
paste input "********"
click at [496, 247] on input "********" at bounding box center [514, 246] width 100 height 23
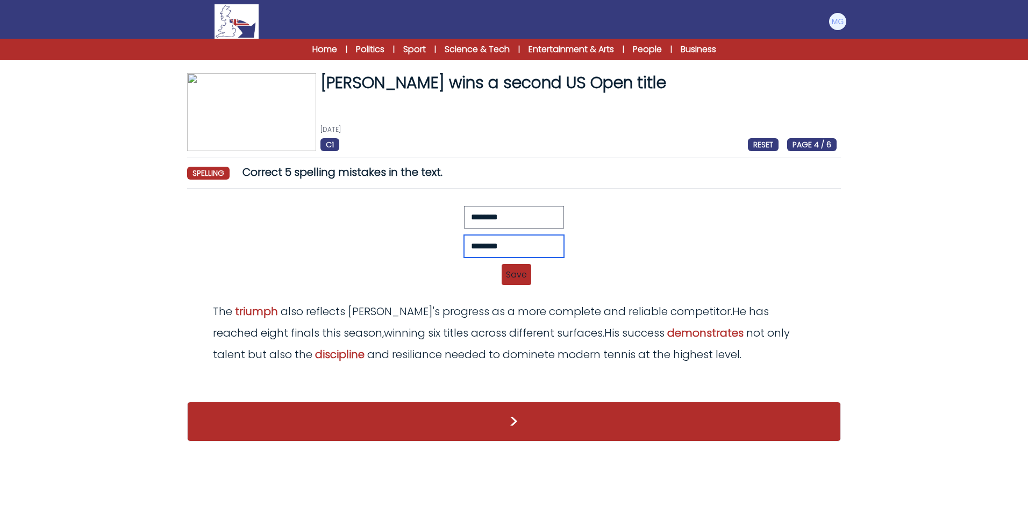
type input "********"
click at [519, 264] on div "******** Revert Save The triunph also reflects Alcaraz's progress as a more com…" at bounding box center [513, 249] width 645 height 86
click at [520, 269] on span "Save" at bounding box center [517, 274] width 30 height 21
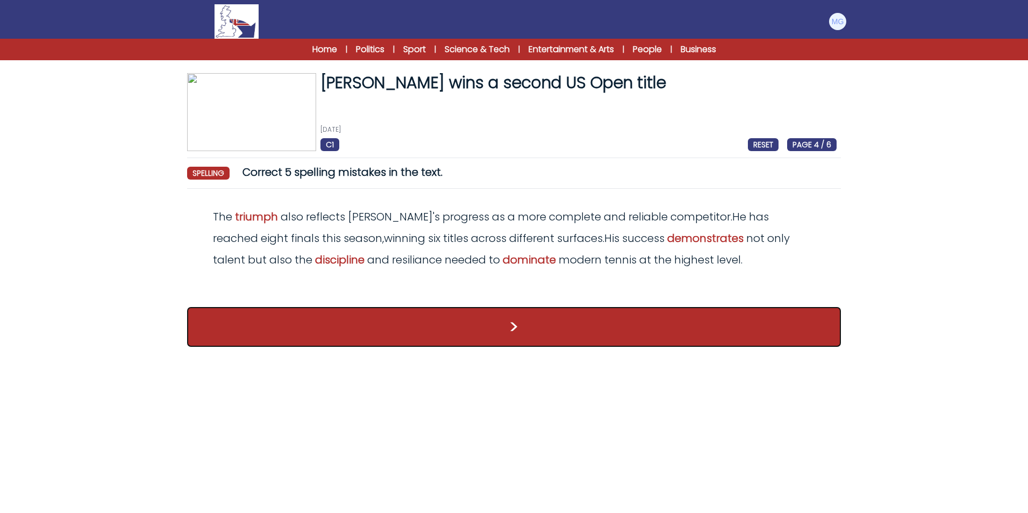
click at [649, 327] on button ">" at bounding box center [514, 327] width 654 height 40
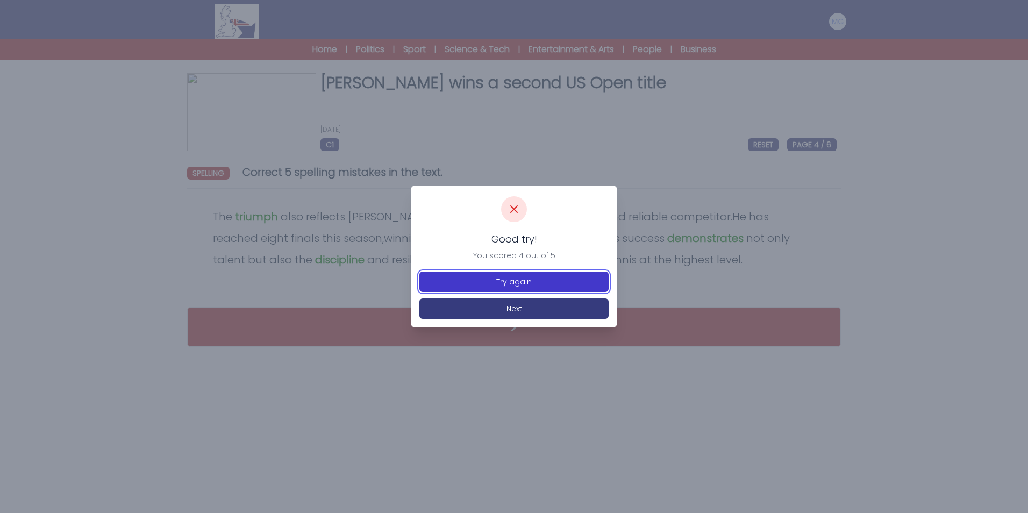
click at [517, 274] on button "Try again" at bounding box center [514, 282] width 189 height 20
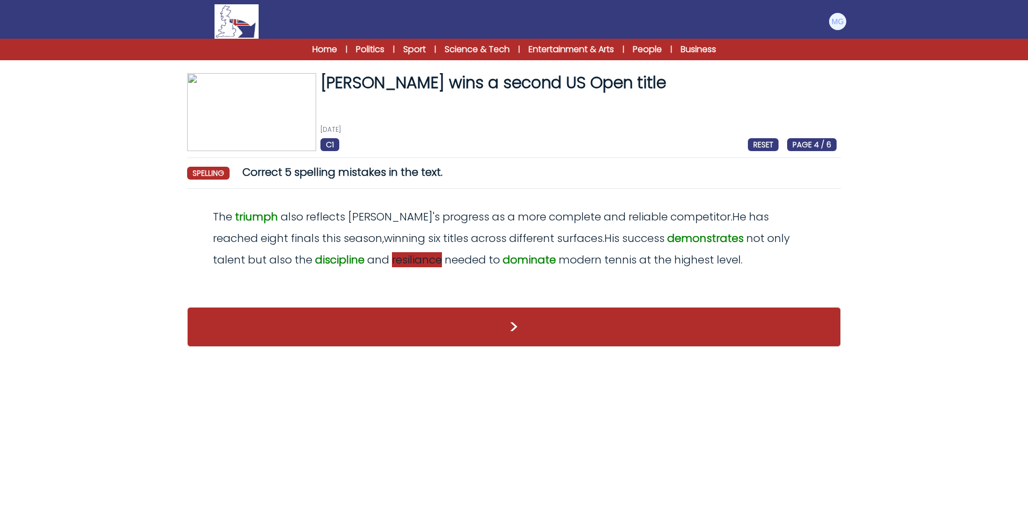
click at [392, 258] on span "resiliance" at bounding box center [417, 259] width 50 height 15
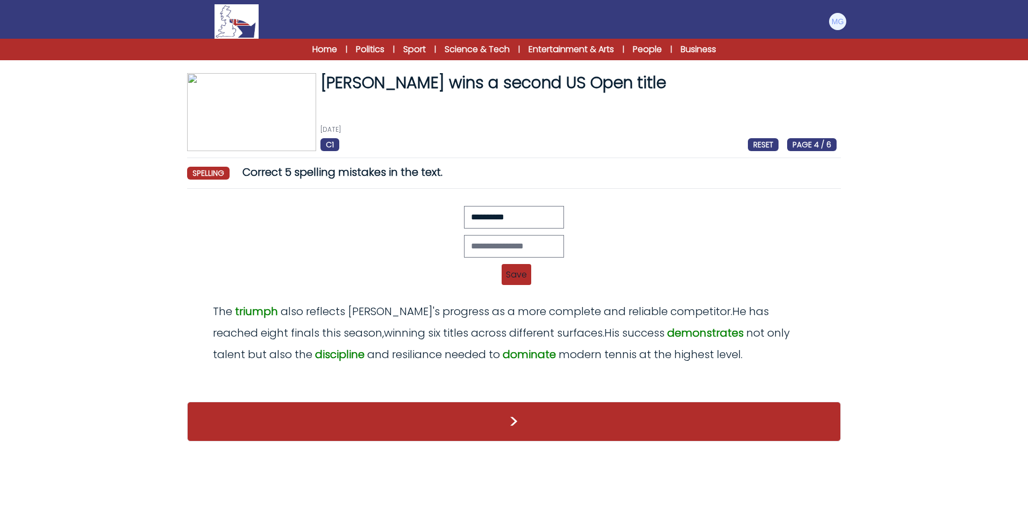
click at [411, 212] on div at bounding box center [513, 217] width 645 height 23
click at [489, 246] on input "text" at bounding box center [514, 246] width 100 height 23
paste input "**********"
click at [487, 239] on input "**********" at bounding box center [514, 246] width 100 height 23
type input "**********"
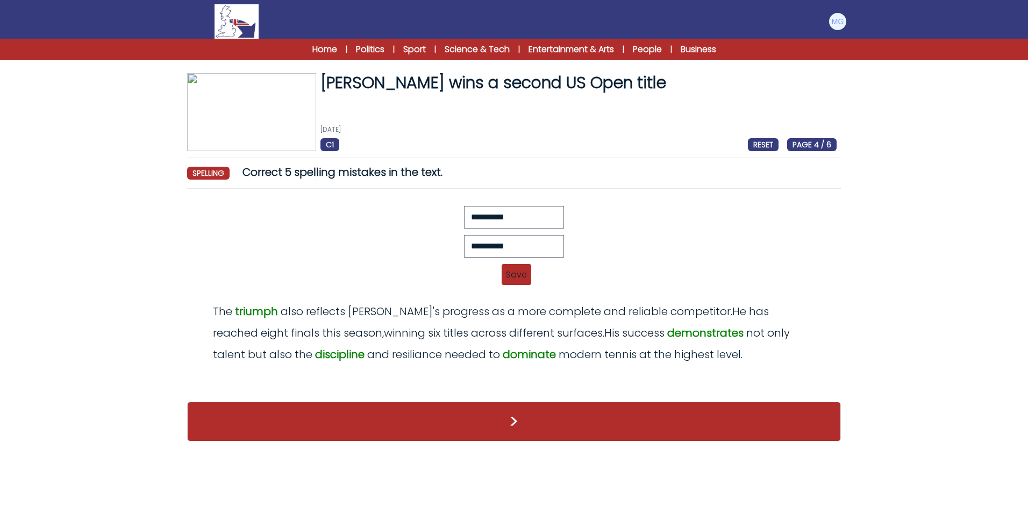
click at [523, 285] on span "Save" at bounding box center [517, 274] width 30 height 21
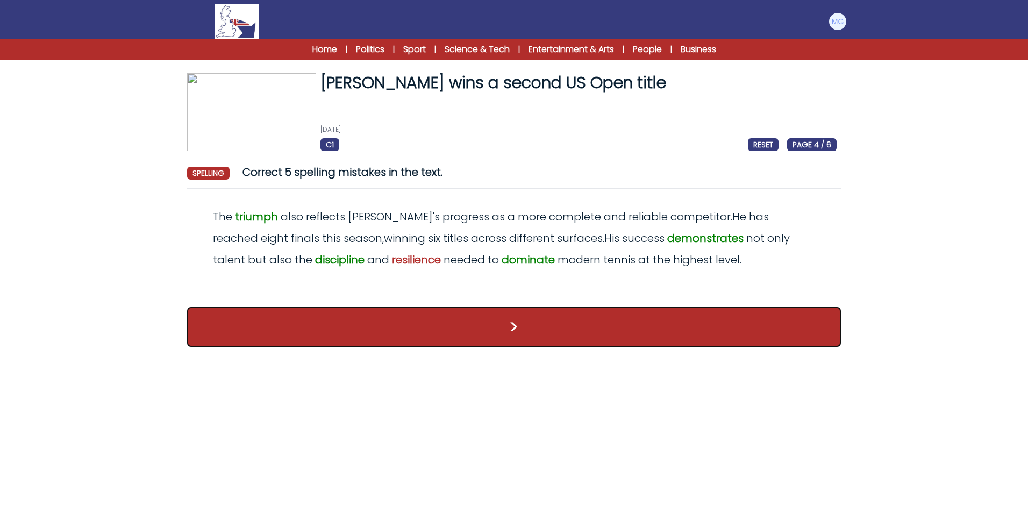
click at [559, 337] on button ">" at bounding box center [514, 327] width 654 height 40
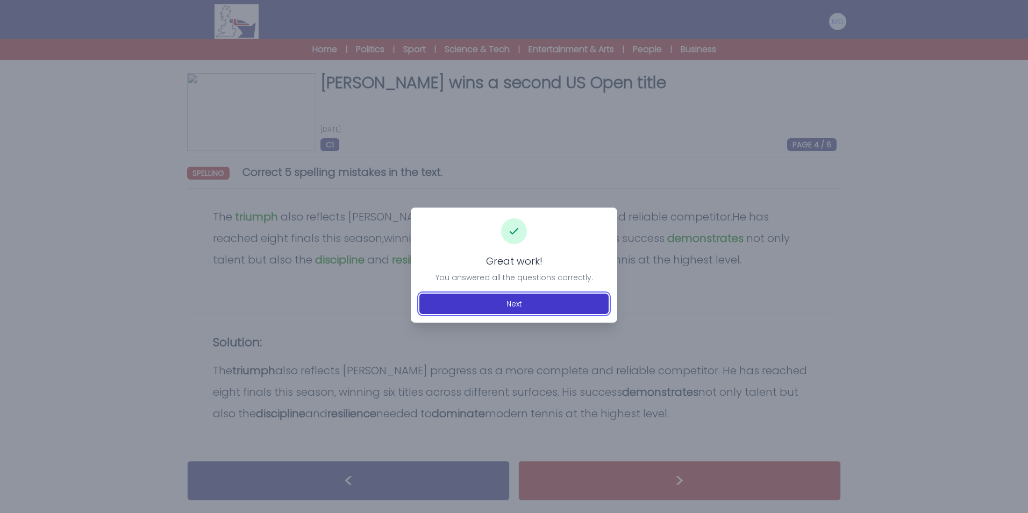
click at [535, 304] on button "Next" at bounding box center [514, 304] width 189 height 20
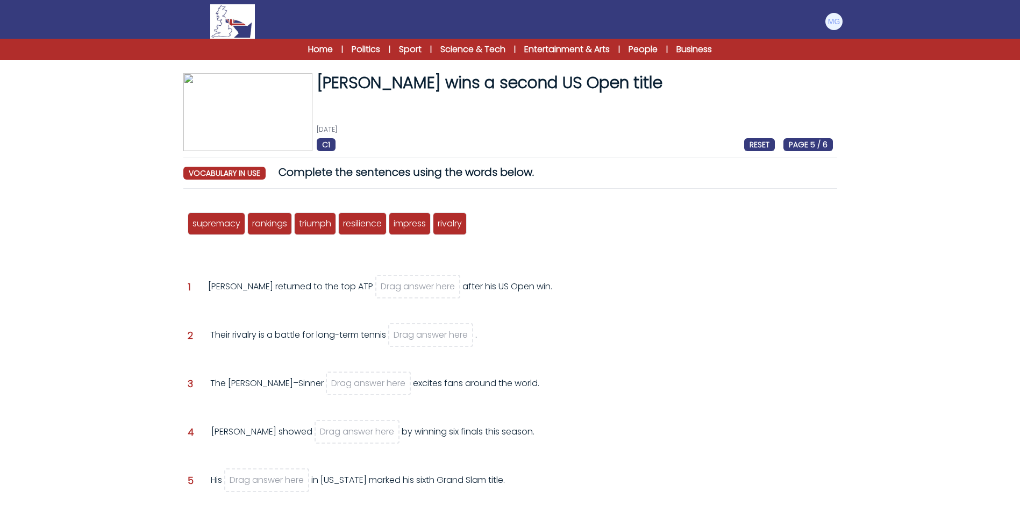
scroll to position [54, 0]
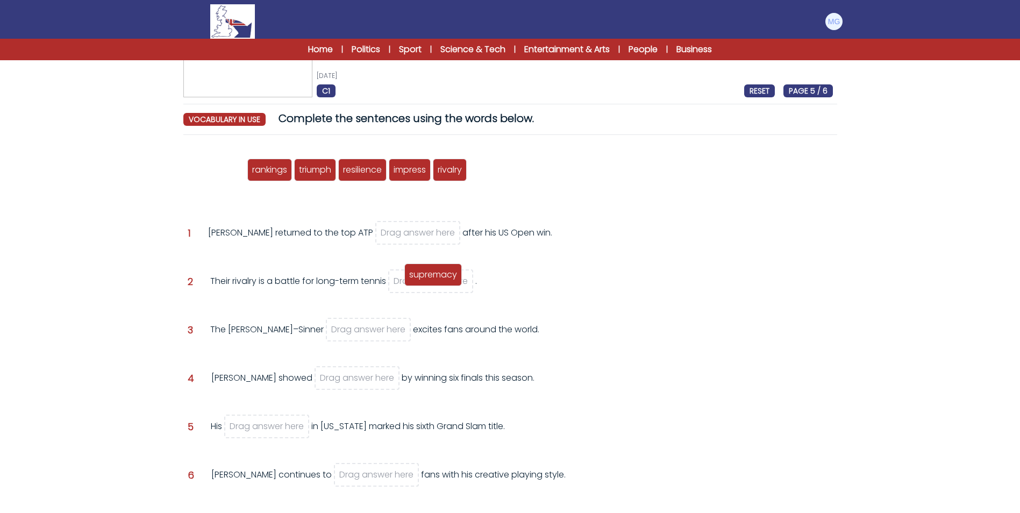
drag, startPoint x: 223, startPoint y: 172, endPoint x: 439, endPoint y: 277, distance: 240.8
click at [439, 277] on span "supremacy" at bounding box center [433, 274] width 48 height 12
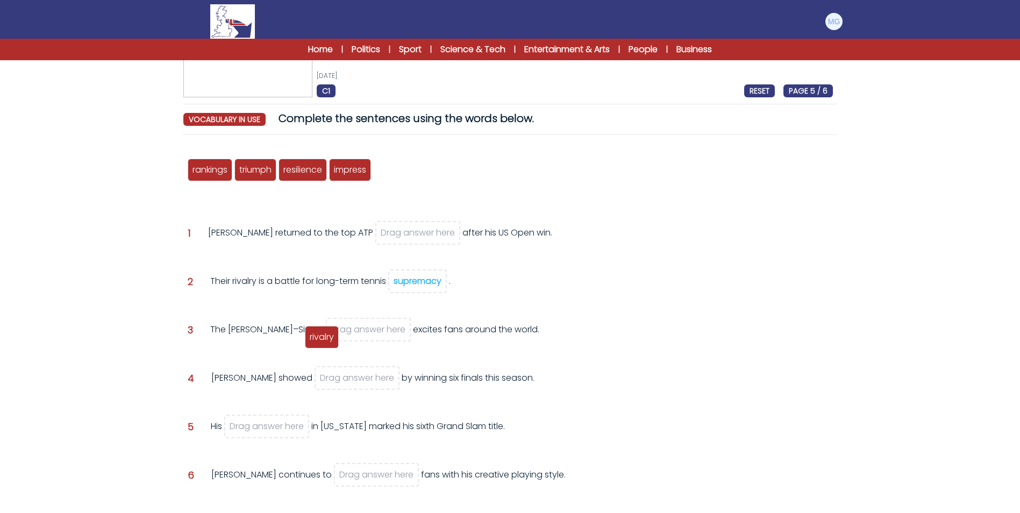
drag, startPoint x: 399, startPoint y: 180, endPoint x: 331, endPoint y: 347, distance: 180.7
click at [331, 347] on div "rivalry" at bounding box center [322, 337] width 34 height 23
drag, startPoint x: 428, startPoint y: 280, endPoint x: 440, endPoint y: 305, distance: 28.1
click at [440, 305] on div "Question 2 Their rivalry is a battle for long-term tennis supremacy ." at bounding box center [510, 295] width 645 height 40
drag, startPoint x: 440, startPoint y: 305, endPoint x: 431, endPoint y: 274, distance: 32.5
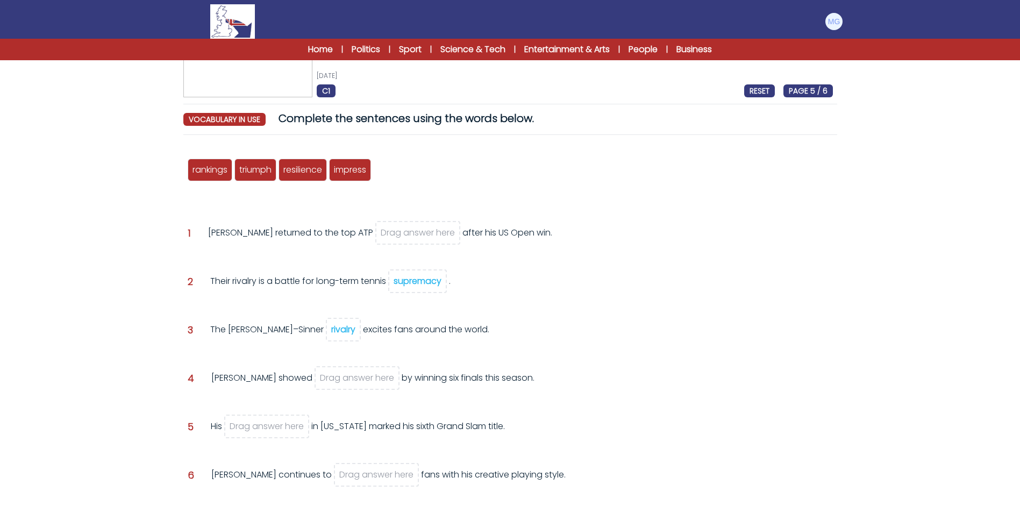
click at [431, 274] on span "supremacy" at bounding box center [417, 281] width 59 height 24
click at [544, 294] on div "Question 2 Their rivalry is a battle for long-term tennis supremacy ." at bounding box center [510, 289] width 645 height 29
drag, startPoint x: 268, startPoint y: 173, endPoint x: 280, endPoint y: 429, distance: 256.3
click at [280, 429] on span "triumph" at bounding box center [272, 431] width 32 height 12
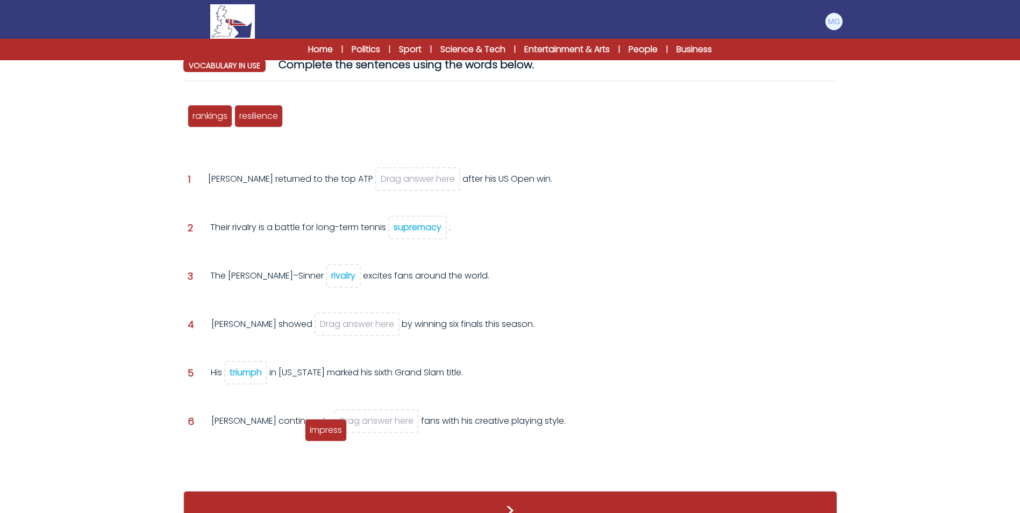
drag, startPoint x: 311, startPoint y: 123, endPoint x: 330, endPoint y: 428, distance: 305.5
click at [330, 428] on div "impress" at bounding box center [326, 430] width 42 height 23
drag, startPoint x: 204, startPoint y: 111, endPoint x: 375, endPoint y: 172, distance: 181.2
click at [375, 172] on span "rankings" at bounding box center [380, 177] width 35 height 12
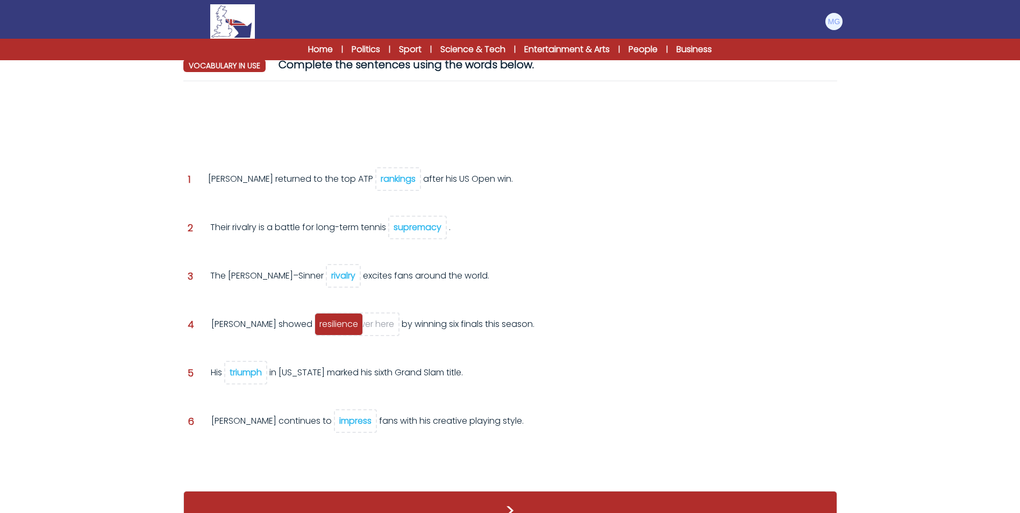
drag, startPoint x: 233, startPoint y: 138, endPoint x: 342, endPoint y: 325, distance: 216.9
click at [340, 325] on span "resilience" at bounding box center [338, 324] width 39 height 12
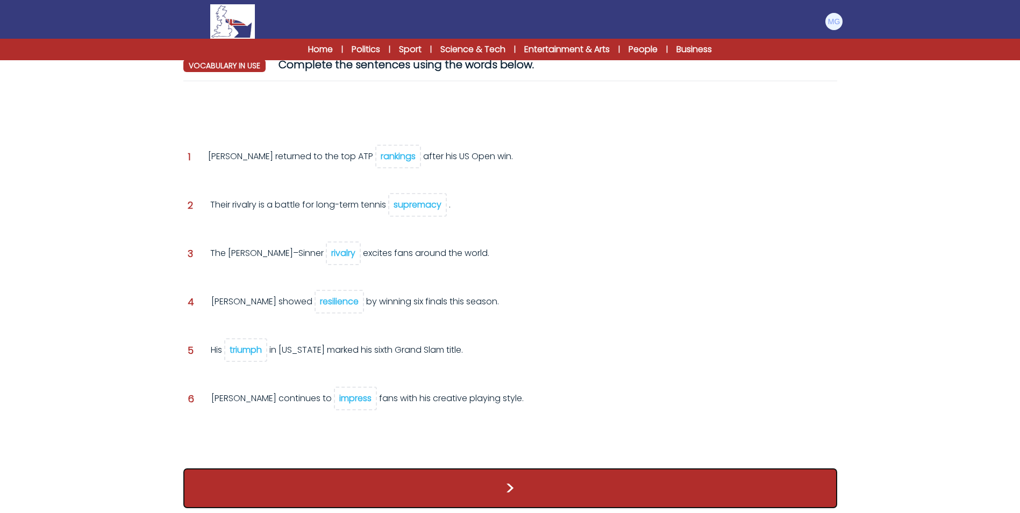
click at [471, 483] on button ">" at bounding box center [510, 488] width 654 height 40
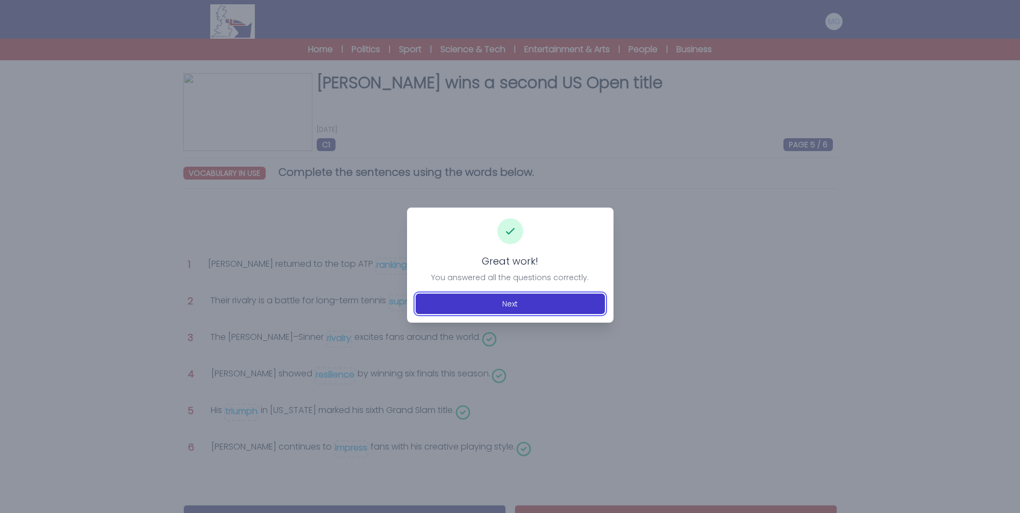
click at [532, 299] on button "Next" at bounding box center [510, 304] width 189 height 20
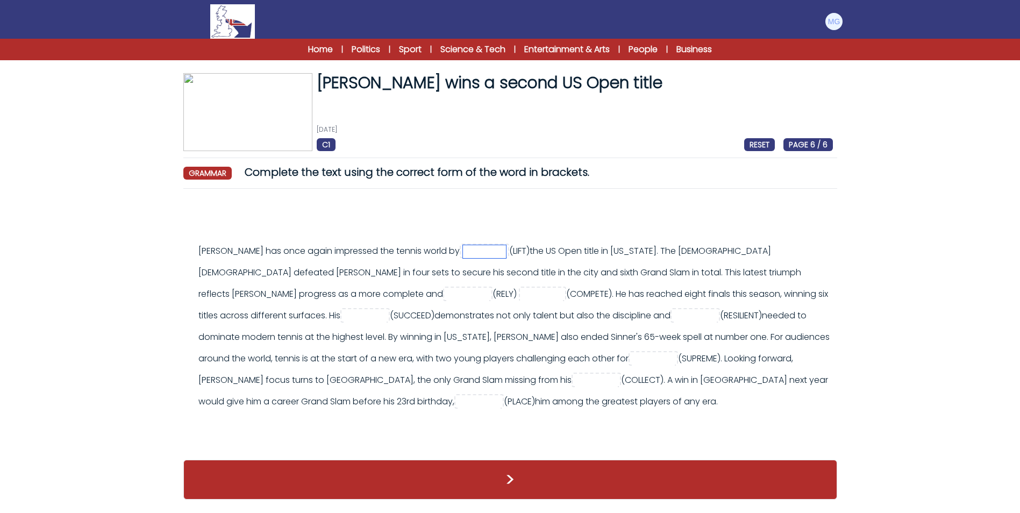
click at [484, 253] on input "text" at bounding box center [484, 251] width 43 height 13
click at [446, 293] on input "text" at bounding box center [467, 294] width 43 height 13
click at [461, 281] on div "Carlos Alcaraz has once again impressed the tennis world by (LIFT)" at bounding box center [515, 326] width 635 height 172
drag, startPoint x: 461, startPoint y: 281, endPoint x: 475, endPoint y: 285, distance: 13.8
click at [475, 285] on div "Carlos Alcaraz has once again impressed the tennis world by (LIFT)" at bounding box center [515, 326] width 635 height 172
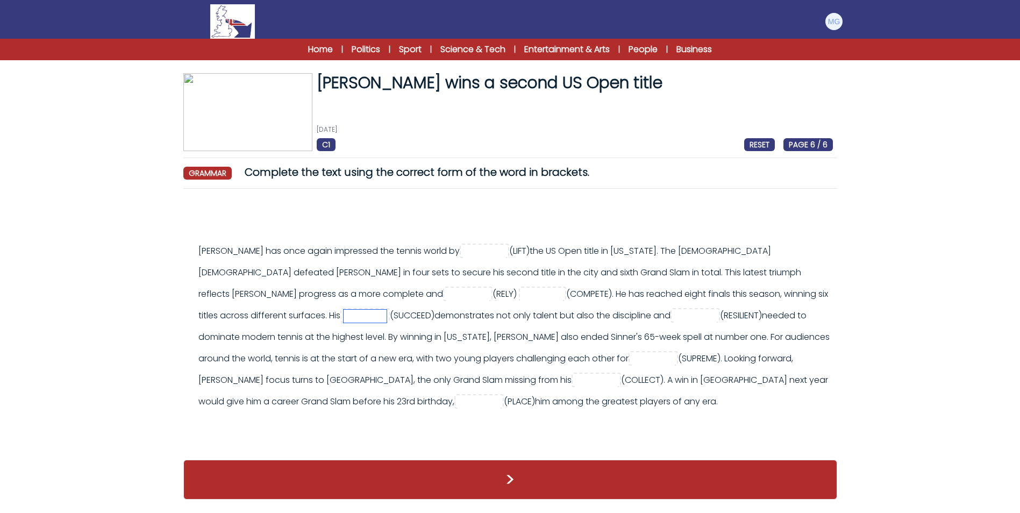
click at [344, 312] on input "text" at bounding box center [365, 316] width 43 height 13
type input "*********"
click at [407, 329] on div "Carlos Alcaraz has once again impressed the tennis world by (LIFT) *********" at bounding box center [515, 326] width 635 height 172
click at [674, 310] on input "text" at bounding box center [695, 316] width 43 height 13
type input "**********"
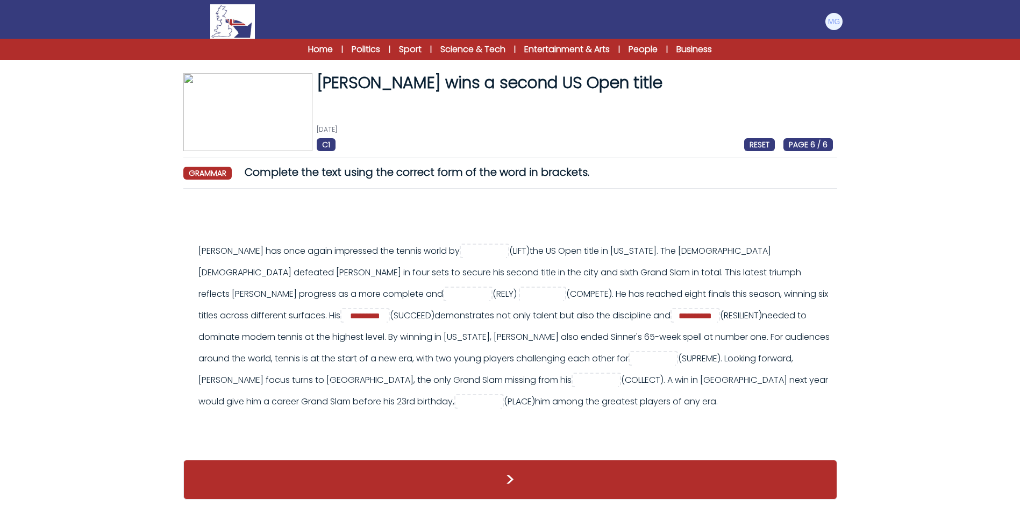
click at [307, 338] on div "**********" at bounding box center [515, 326] width 635 height 172
click at [632, 354] on input "text" at bounding box center [653, 359] width 43 height 13
type input "*********"
click at [699, 362] on div "**********" at bounding box center [515, 326] width 635 height 172
drag, startPoint x: 699, startPoint y: 362, endPoint x: 818, endPoint y: 358, distance: 119.0
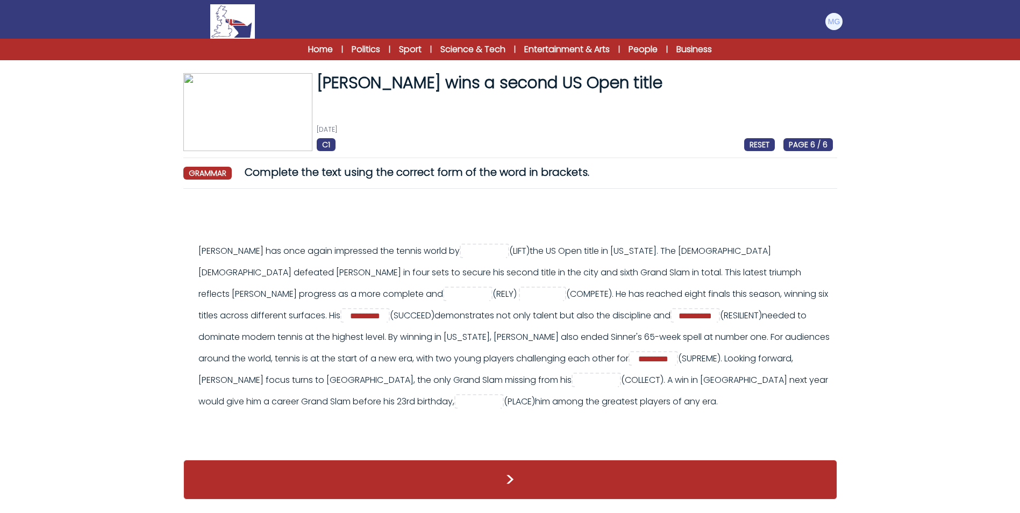
click at [818, 358] on div "**********" at bounding box center [515, 326] width 635 height 172
click at [575, 385] on input "text" at bounding box center [596, 380] width 43 height 13
type input "**********"
click at [458, 400] on input "text" at bounding box center [479, 402] width 43 height 13
type input "********"
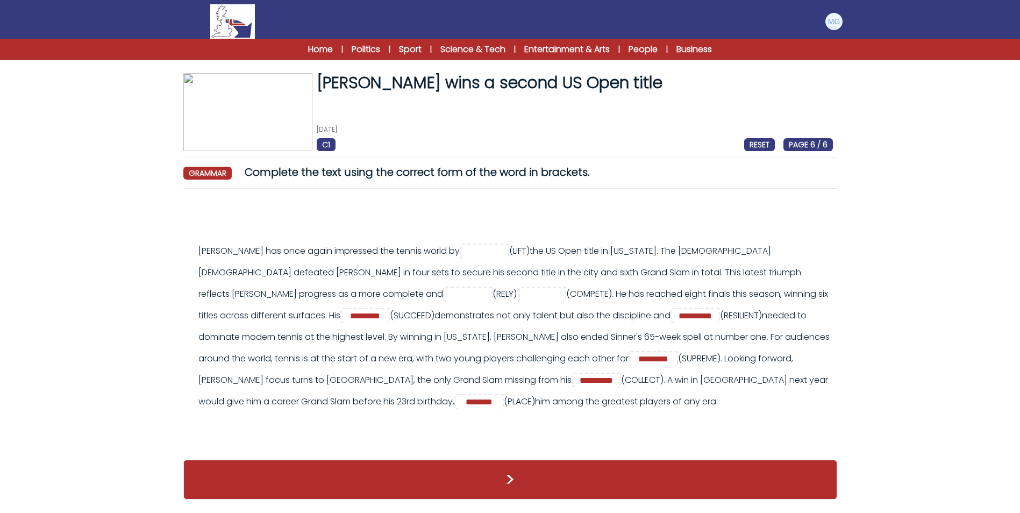
click at [373, 249] on div "**********" at bounding box center [515, 326] width 635 height 172
drag, startPoint x: 479, startPoint y: 257, endPoint x: 486, endPoint y: 254, distance: 7.0
click at [480, 257] on input "text" at bounding box center [484, 251] width 43 height 13
type input "*******"
click at [282, 276] on div "**********" at bounding box center [515, 326] width 635 height 172
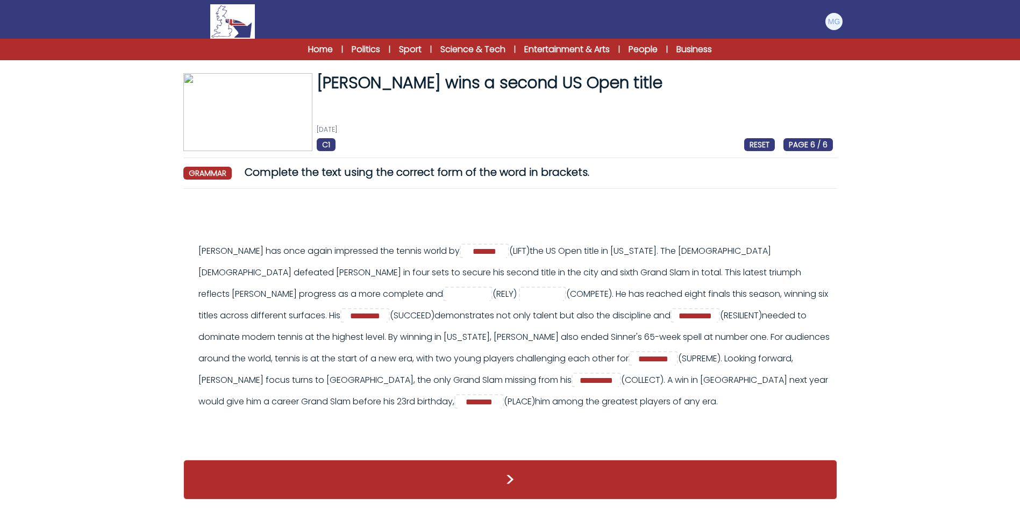
click at [443, 301] on span at bounding box center [467, 294] width 49 height 15
click at [446, 290] on input "text" at bounding box center [467, 294] width 43 height 13
type input "********"
type input "**********"
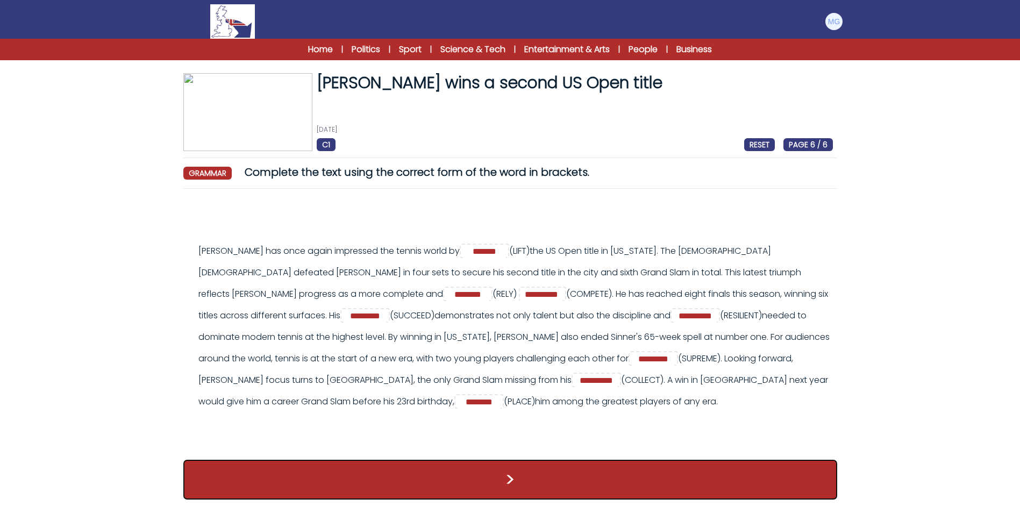
click at [352, 487] on button ">" at bounding box center [510, 480] width 654 height 40
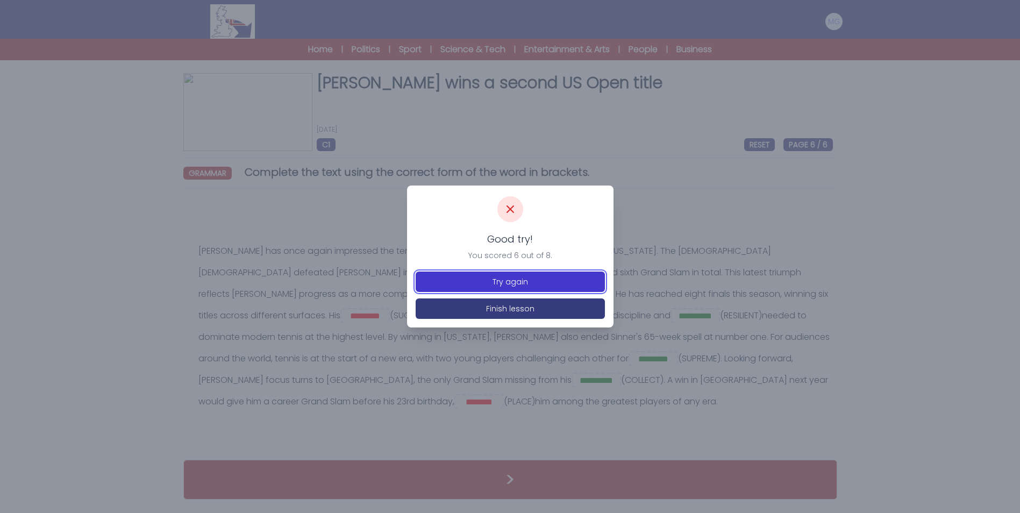
click at [530, 278] on button "Try again" at bounding box center [510, 282] width 189 height 20
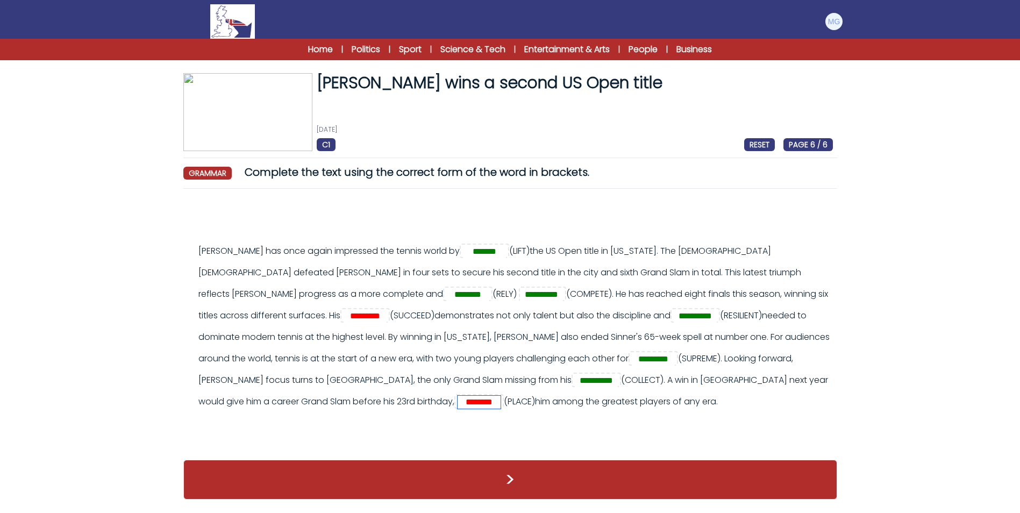
click at [458, 404] on input "********" at bounding box center [479, 402] width 43 height 13
type input "*******"
click at [344, 318] on input "*********" at bounding box center [365, 316] width 43 height 13
drag, startPoint x: 269, startPoint y: 315, endPoint x: 175, endPoint y: 324, distance: 95.1
click at [175, 324] on div "Carlos Alcaraz wins a second US Open title 7th September 2025 C1 RESET PAGE 6 /…" at bounding box center [510, 291] width 688 height 437
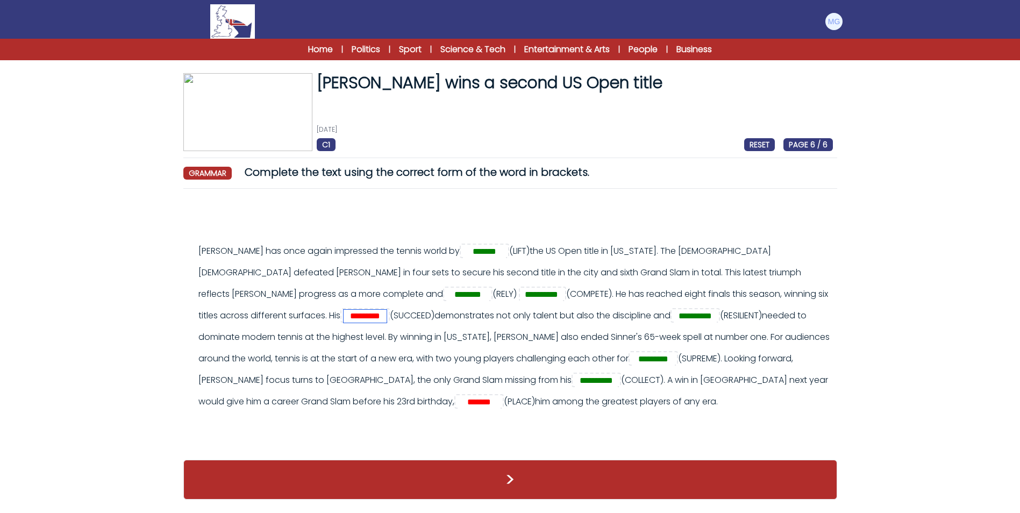
type input "*********"
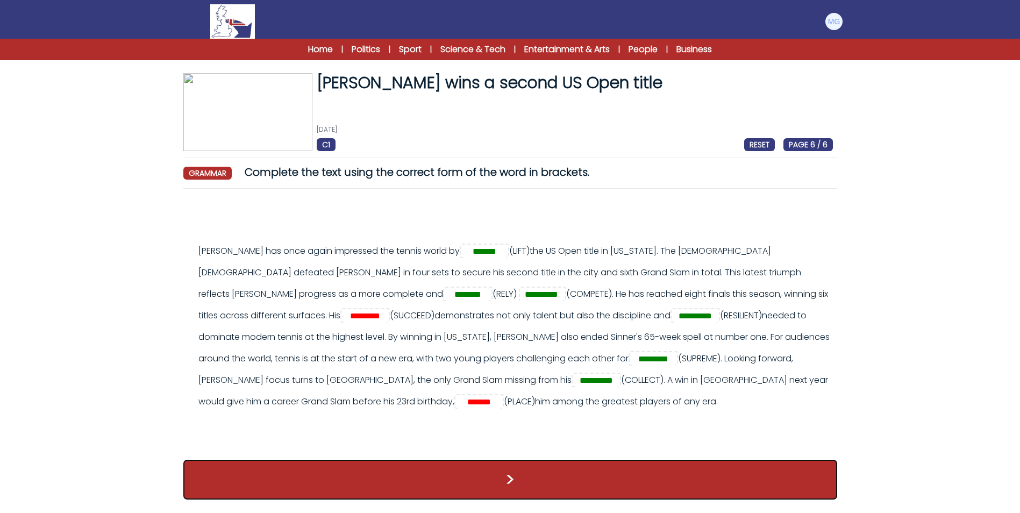
click at [328, 490] on button ">" at bounding box center [510, 480] width 654 height 40
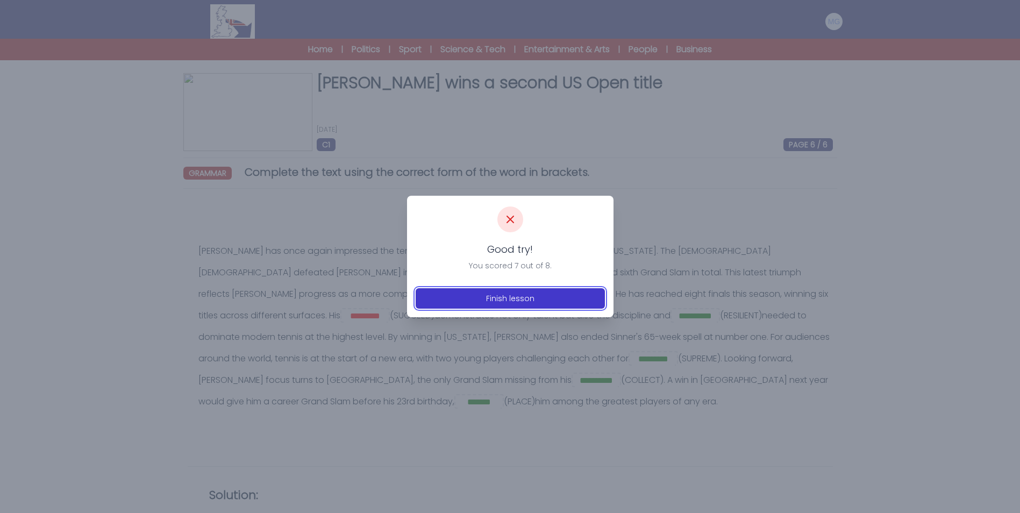
click at [530, 303] on button "Finish lesson" at bounding box center [510, 298] width 189 height 20
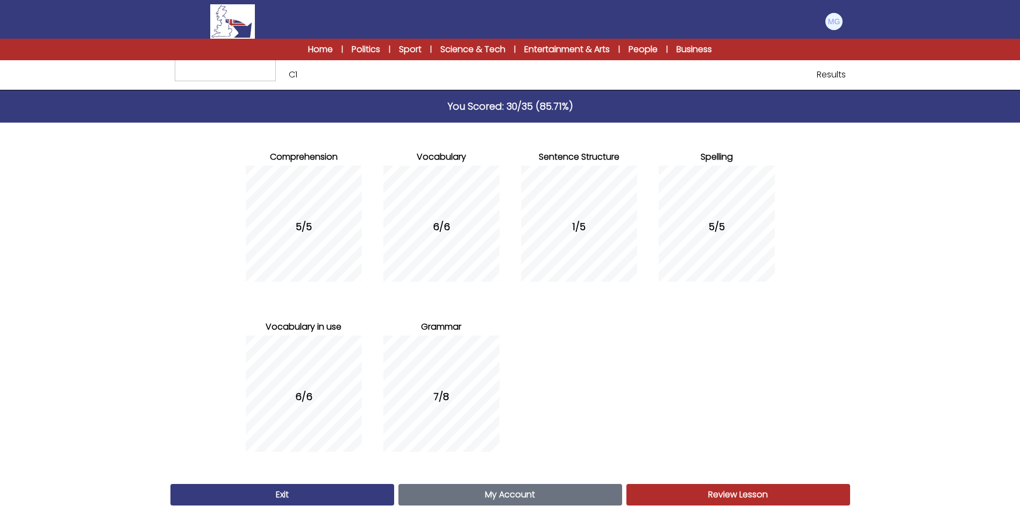
scroll to position [62, 0]
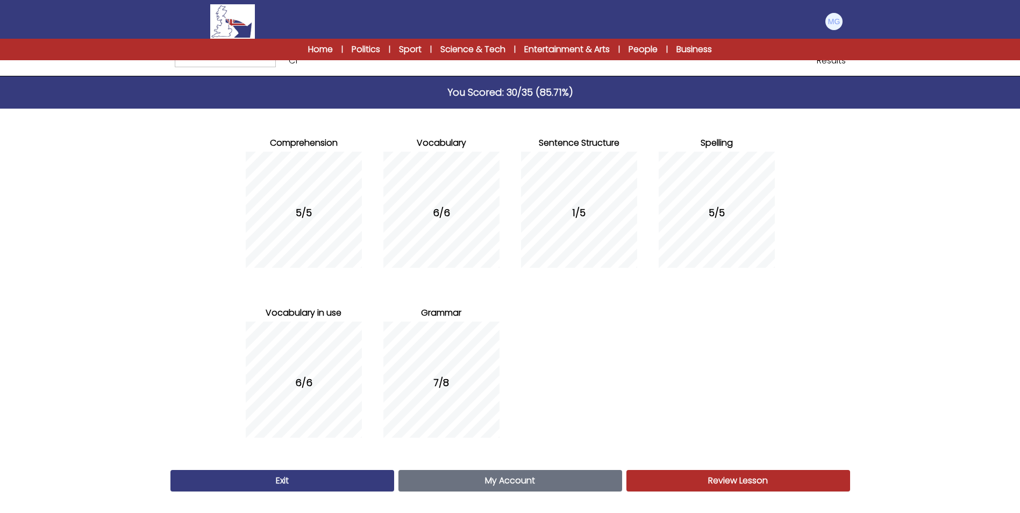
click at [298, 490] on link "Exit" at bounding box center [282, 481] width 224 height 22
